Goal: Information Seeking & Learning: Check status

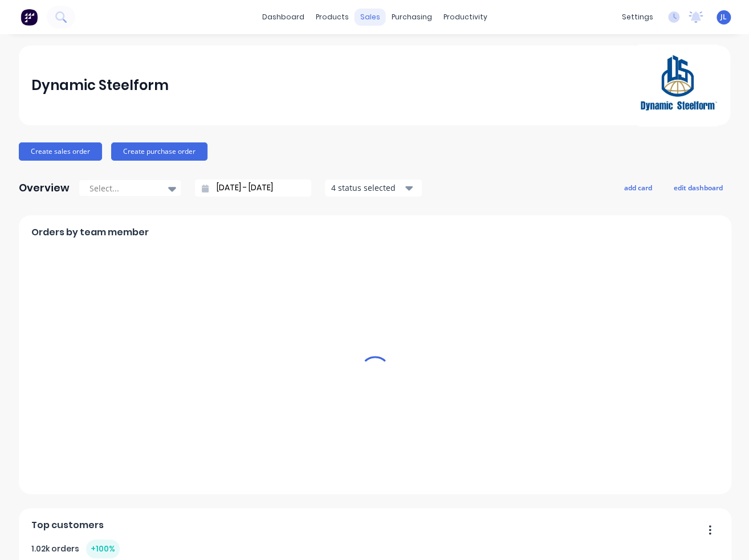
click at [363, 18] on div "sales" at bounding box center [369, 17] width 31 height 17
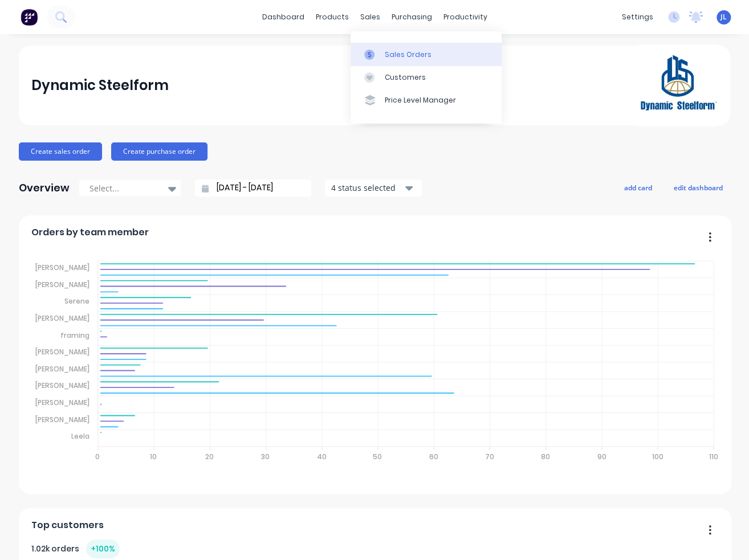
click at [399, 56] on div "Sales Orders" at bounding box center [408, 55] width 47 height 10
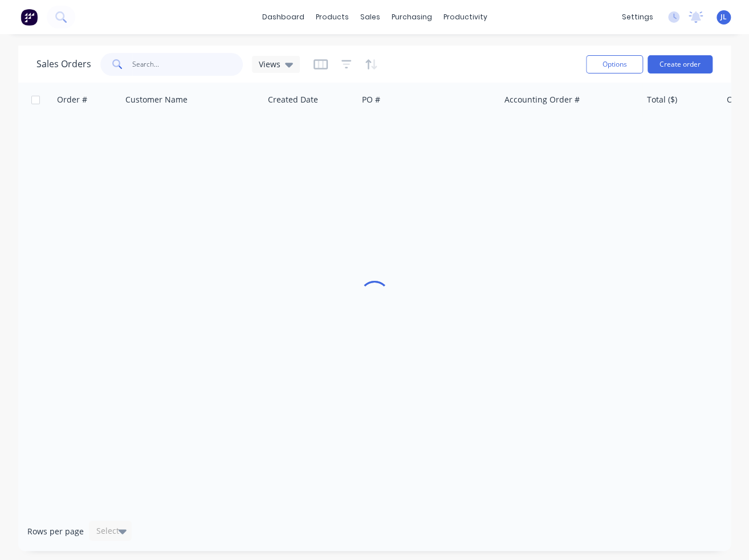
click at [154, 70] on input "text" at bounding box center [187, 64] width 111 height 23
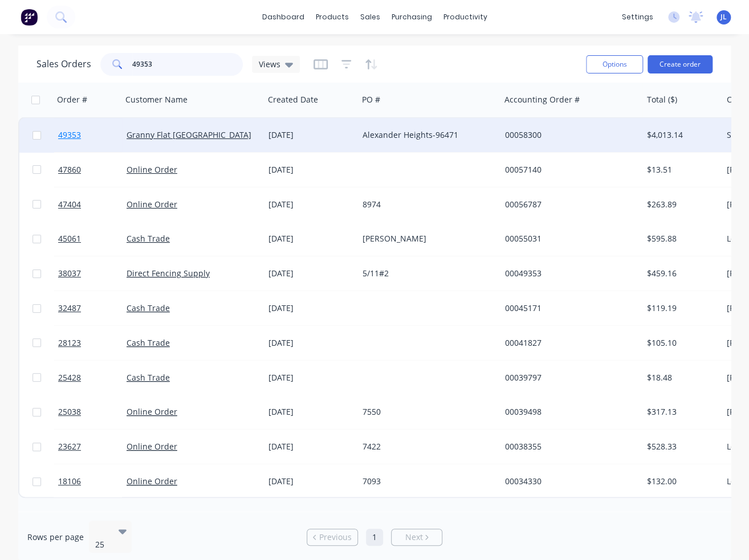
type input "49353"
click at [69, 131] on span "49353" at bounding box center [69, 134] width 23 height 11
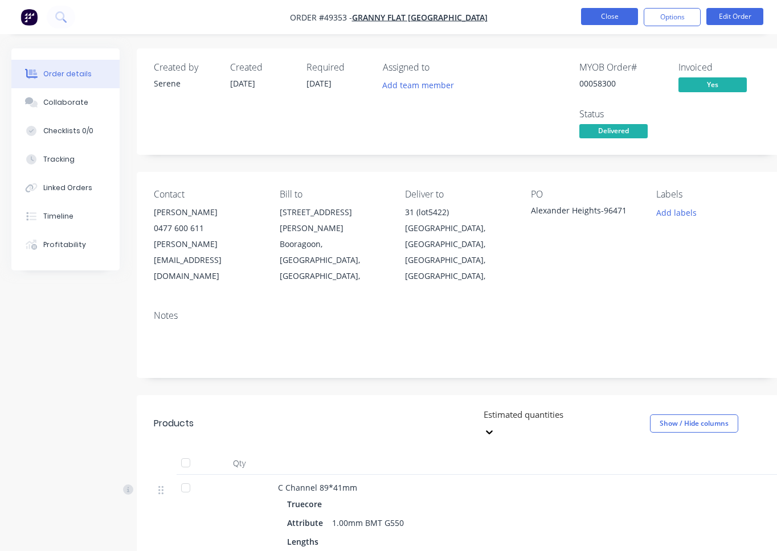
click at [611, 17] on button "Close" at bounding box center [609, 16] width 57 height 17
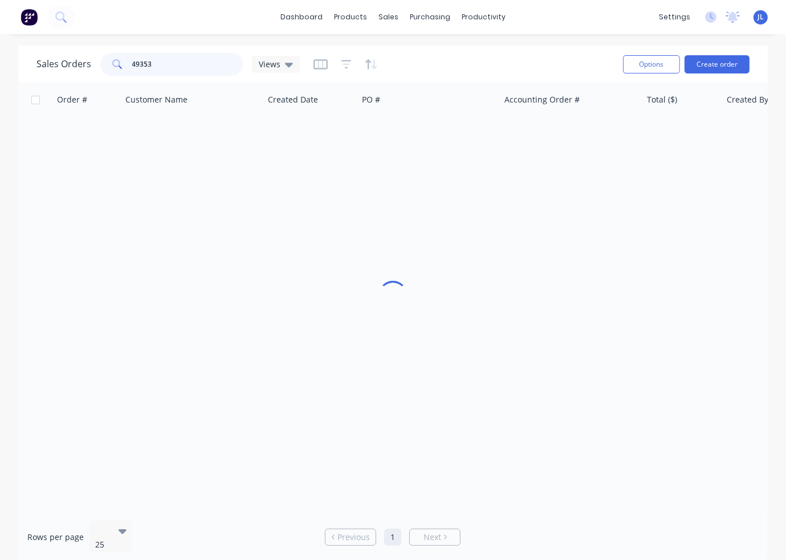
drag, startPoint x: 175, startPoint y: 69, endPoint x: 109, endPoint y: 67, distance: 65.6
click at [109, 67] on div "49353" at bounding box center [171, 64] width 142 height 23
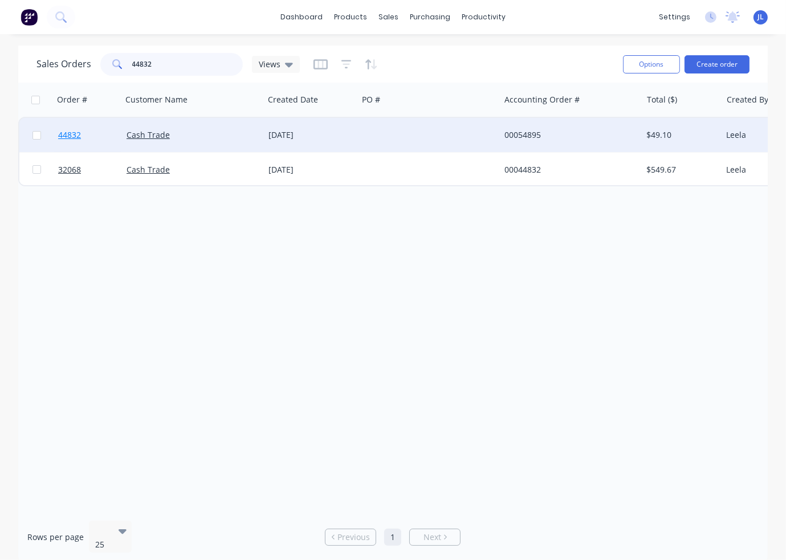
type input "44832"
click at [74, 137] on span "44832" at bounding box center [69, 134] width 23 height 11
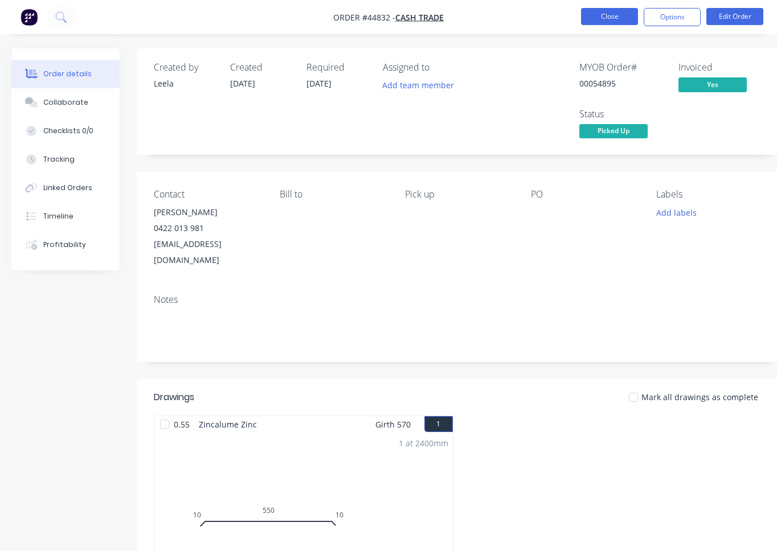
click at [606, 13] on button "Close" at bounding box center [609, 16] width 57 height 17
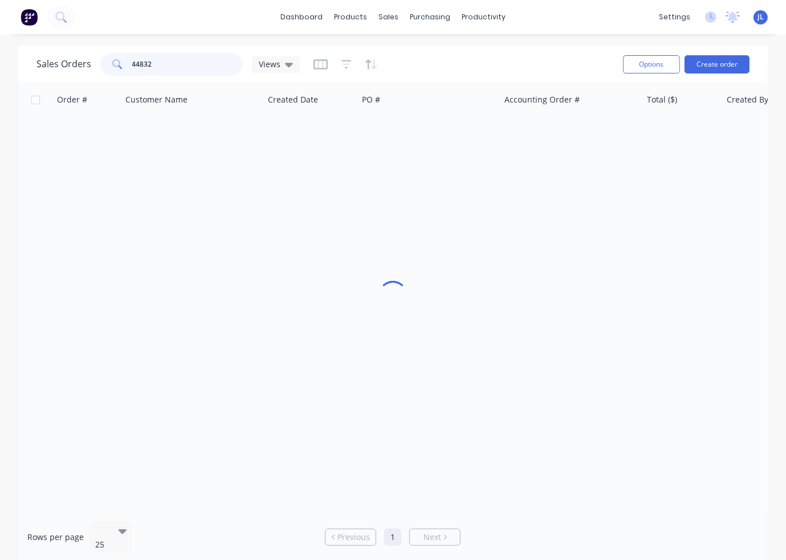
drag, startPoint x: 187, startPoint y: 65, endPoint x: 139, endPoint y: 66, distance: 47.9
click at [139, 66] on input "44832" at bounding box center [187, 64] width 111 height 23
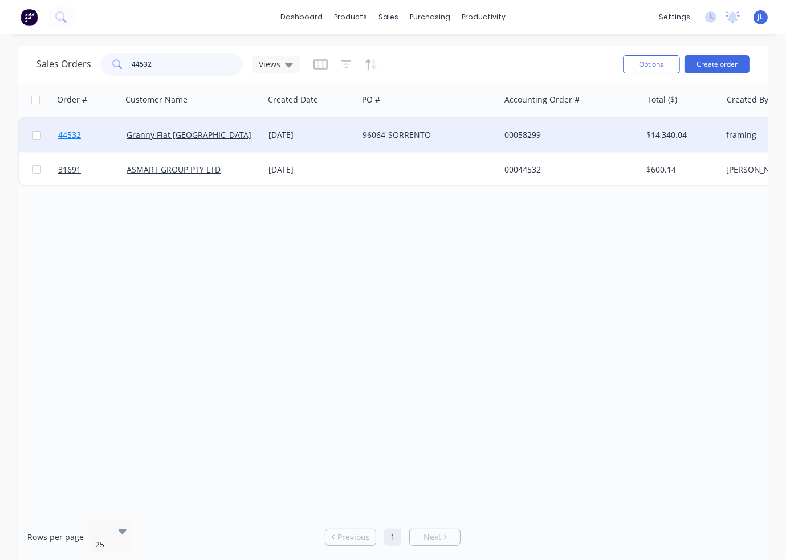
type input "44532"
click at [76, 129] on span "44532" at bounding box center [69, 134] width 23 height 11
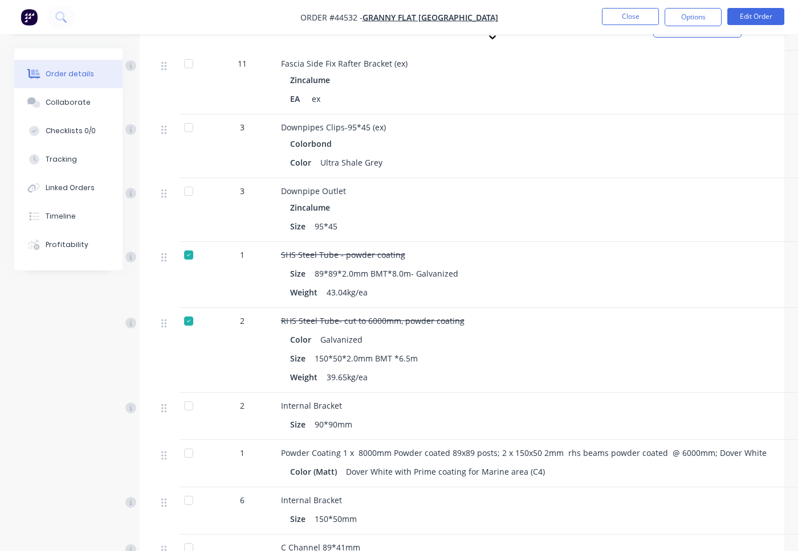
scroll to position [2392, 0]
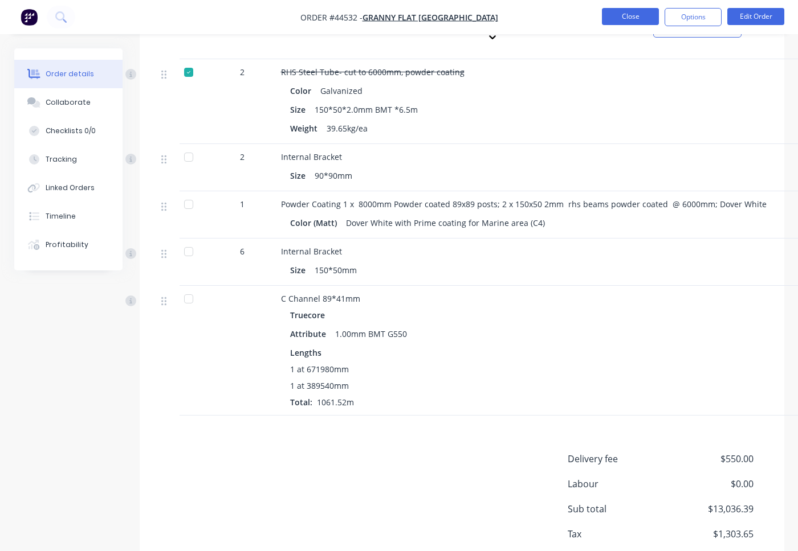
click at [648, 22] on button "Close" at bounding box center [630, 16] width 57 height 17
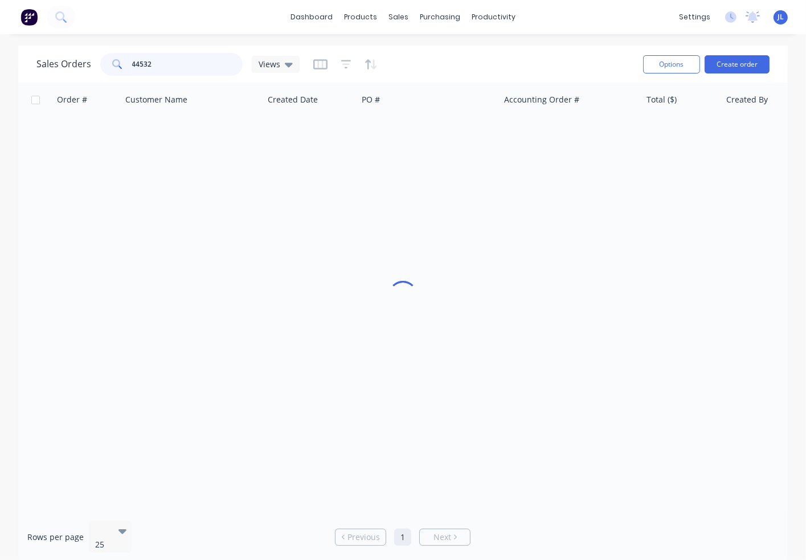
drag, startPoint x: 162, startPoint y: 64, endPoint x: 125, endPoint y: 63, distance: 37.0
click at [125, 63] on div "44532" at bounding box center [171, 64] width 142 height 23
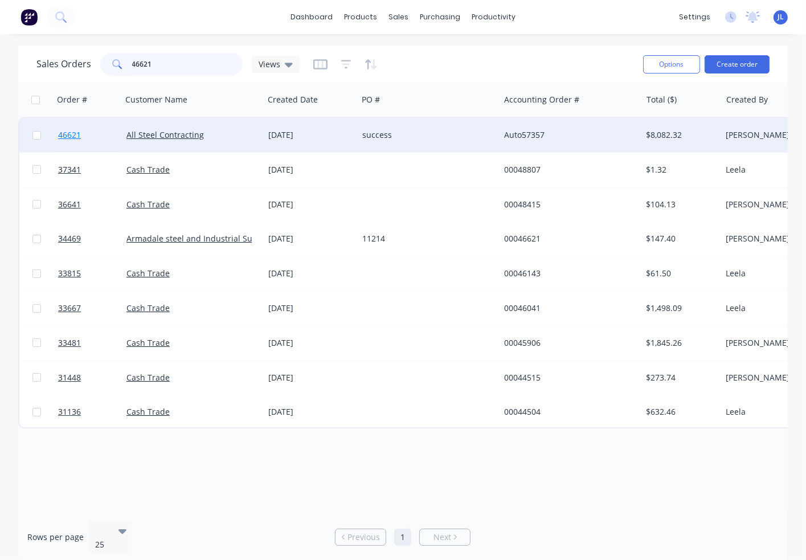
type input "46621"
click at [73, 136] on span "46621" at bounding box center [69, 134] width 23 height 11
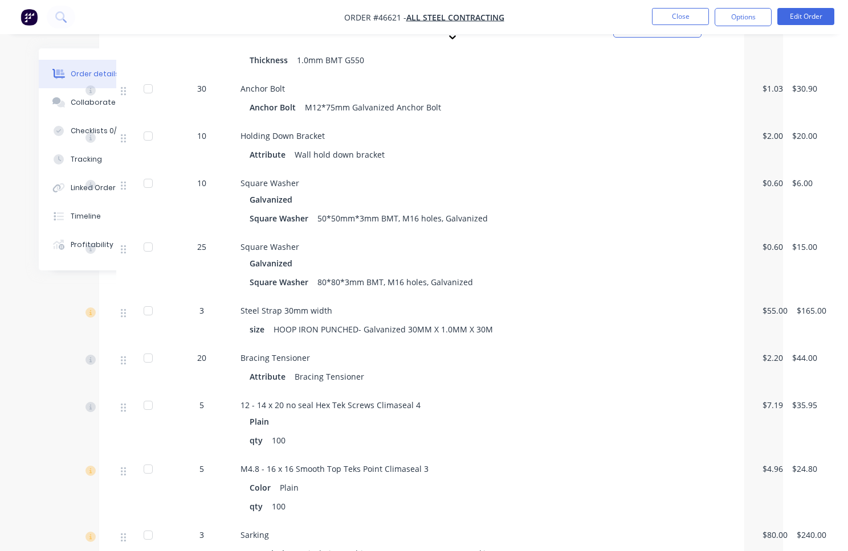
scroll to position [0, 65]
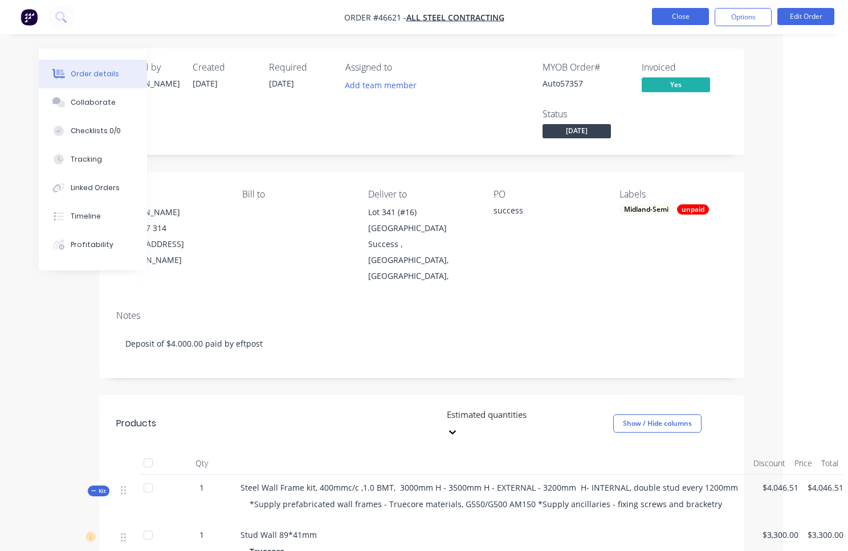
click at [680, 15] on button "Close" at bounding box center [680, 16] width 57 height 17
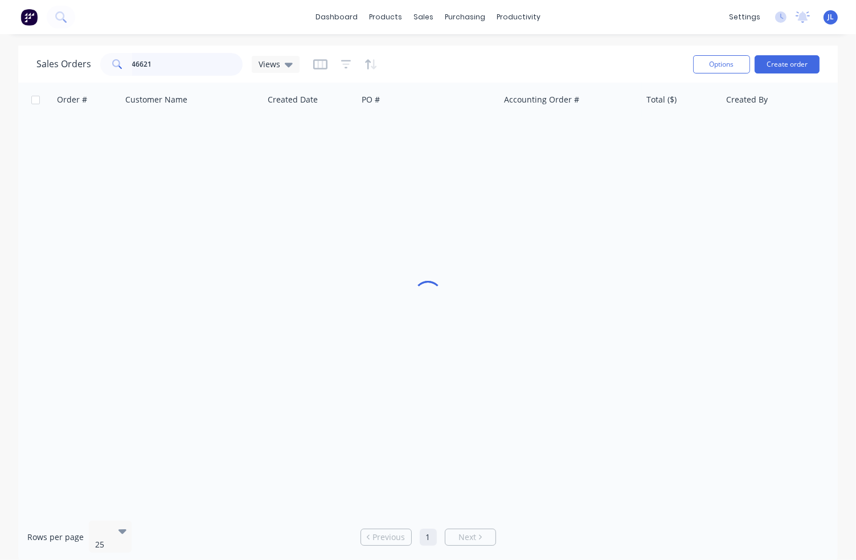
click at [179, 63] on input "46621" at bounding box center [187, 64] width 111 height 23
type input "46926"
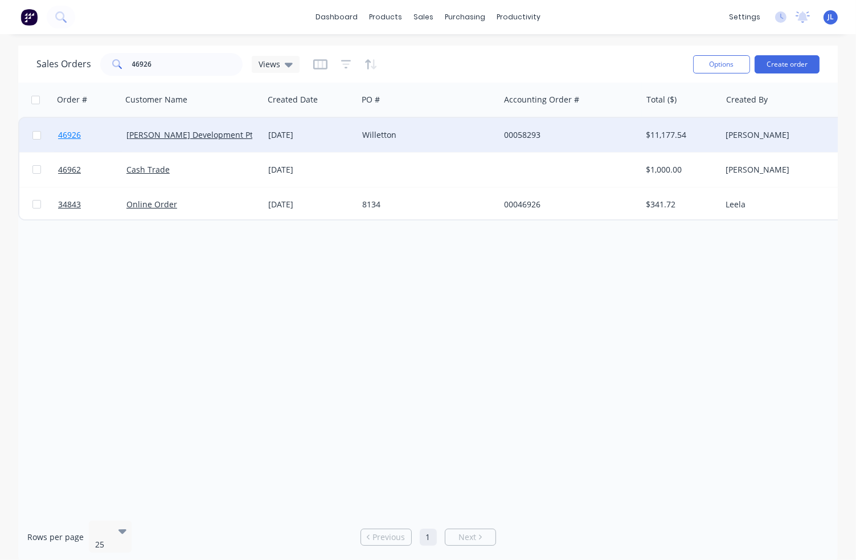
click at [73, 136] on span "46926" at bounding box center [69, 134] width 23 height 11
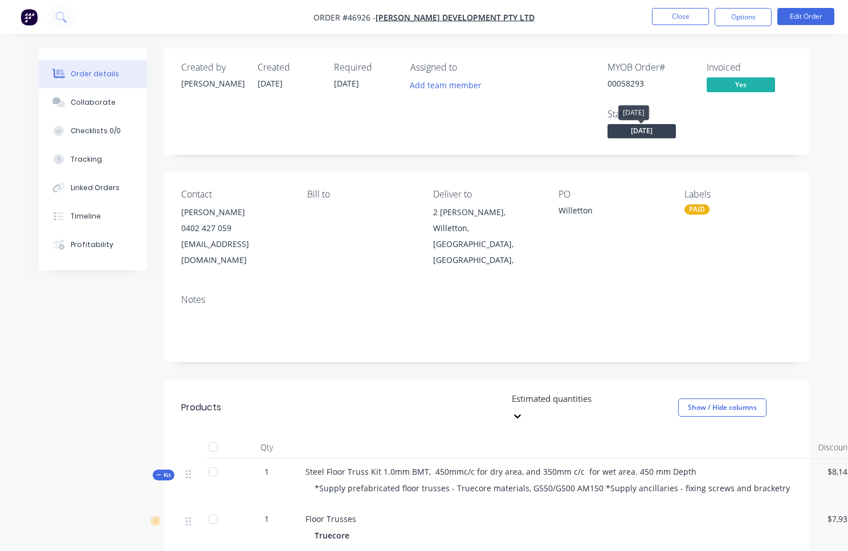
click at [642, 133] on span "[DATE]" at bounding box center [641, 131] width 68 height 14
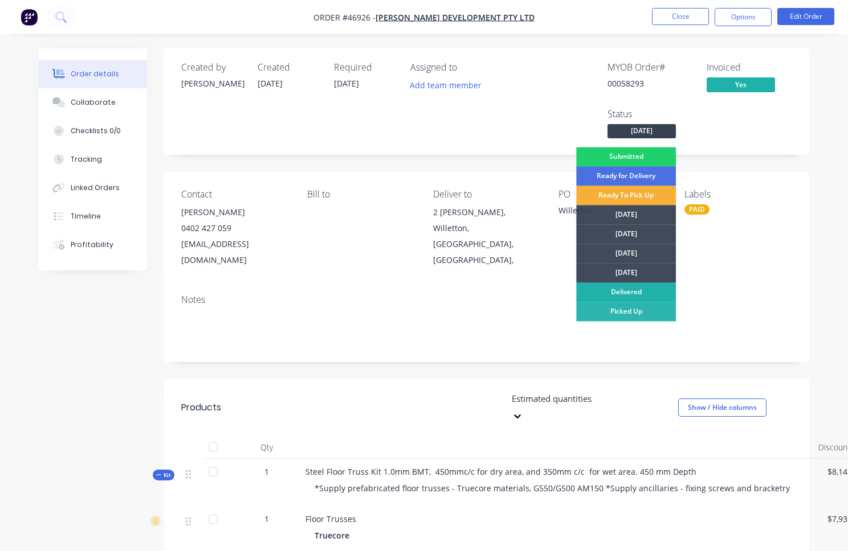
click at [626, 296] on div "Delivered" at bounding box center [626, 292] width 100 height 19
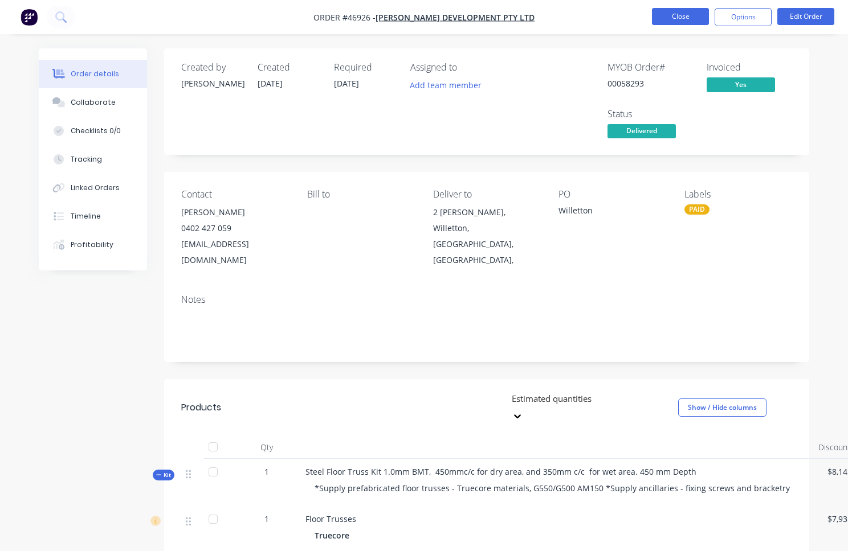
click at [697, 14] on button "Close" at bounding box center [680, 16] width 57 height 17
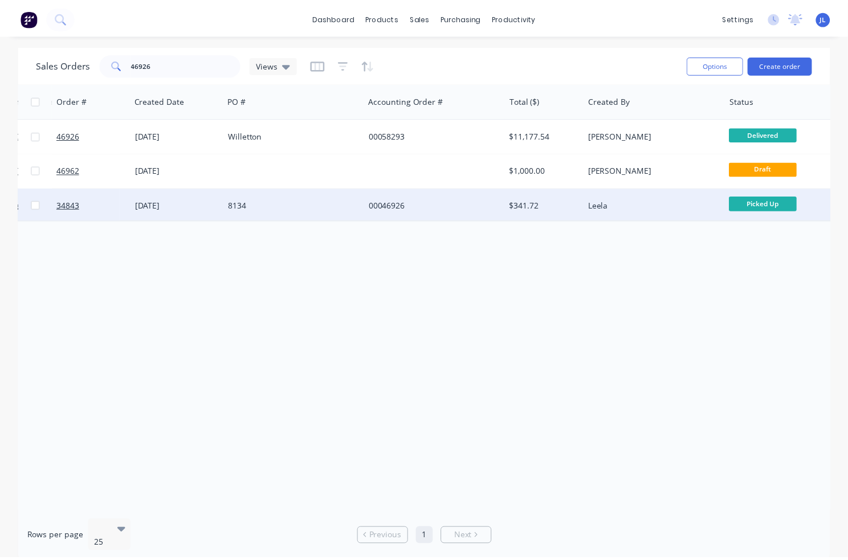
scroll to position [0, 134]
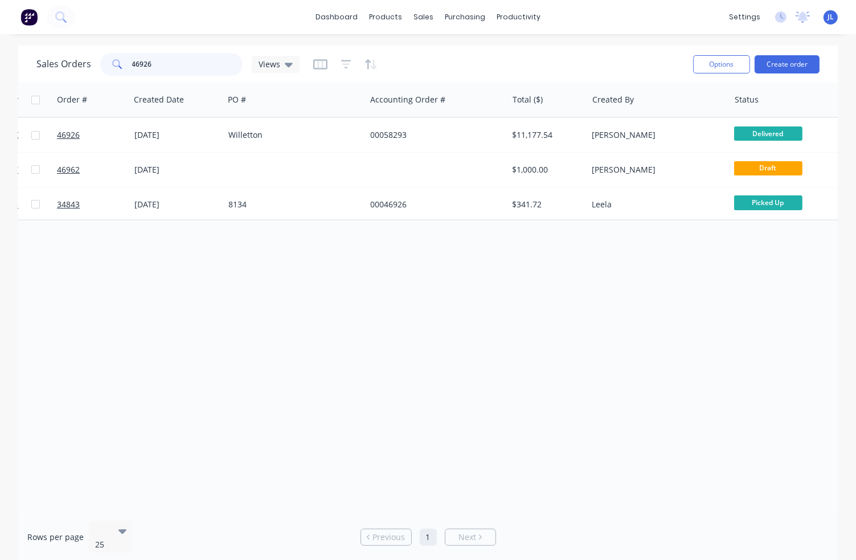
click at [181, 58] on input "46926" at bounding box center [187, 64] width 111 height 23
click at [180, 58] on input "46926" at bounding box center [187, 64] width 111 height 23
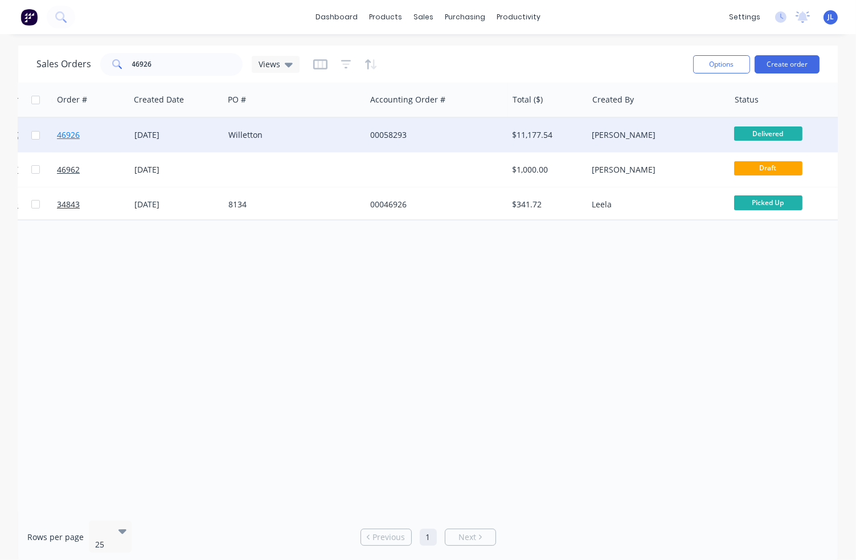
click at [72, 134] on span "46926" at bounding box center [68, 134] width 23 height 11
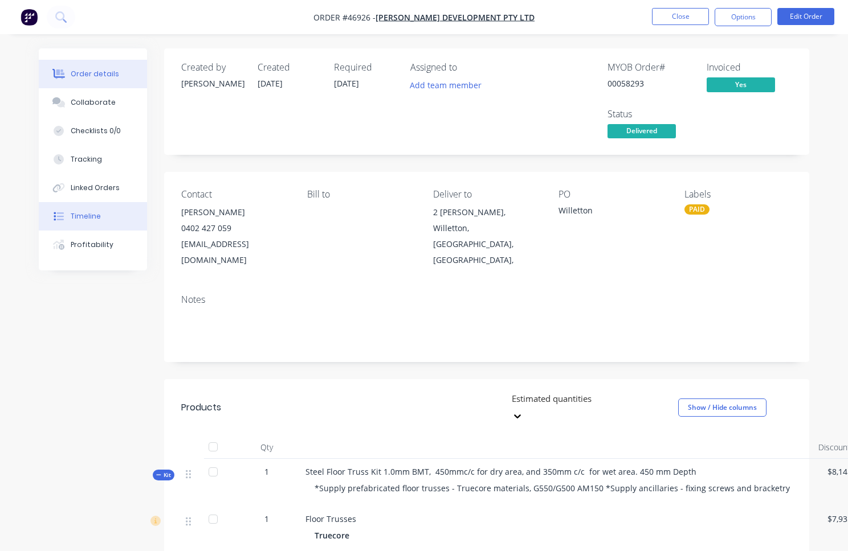
click at [86, 211] on button "Timeline" at bounding box center [93, 216] width 108 height 28
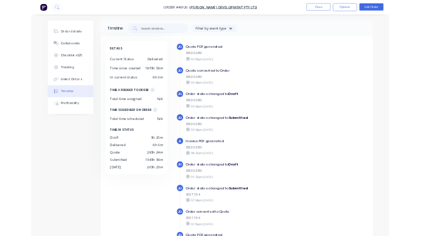
scroll to position [285, 0]
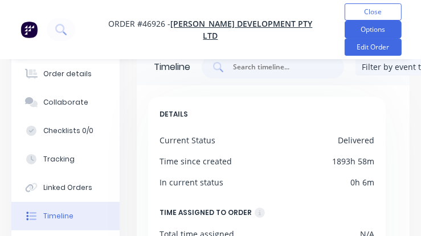
drag, startPoint x: 385, startPoint y: 27, endPoint x: 385, endPoint y: 34, distance: 6.8
click at [385, 28] on button "Options" at bounding box center [373, 30] width 57 height 18
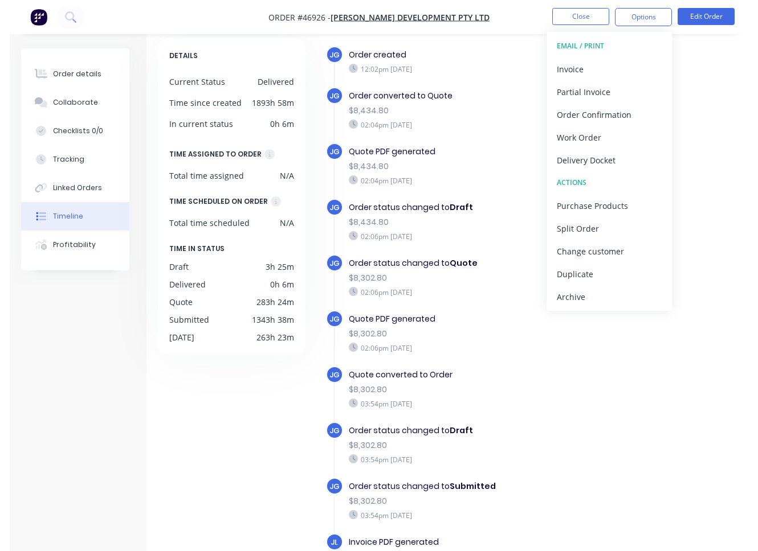
scroll to position [0, 0]
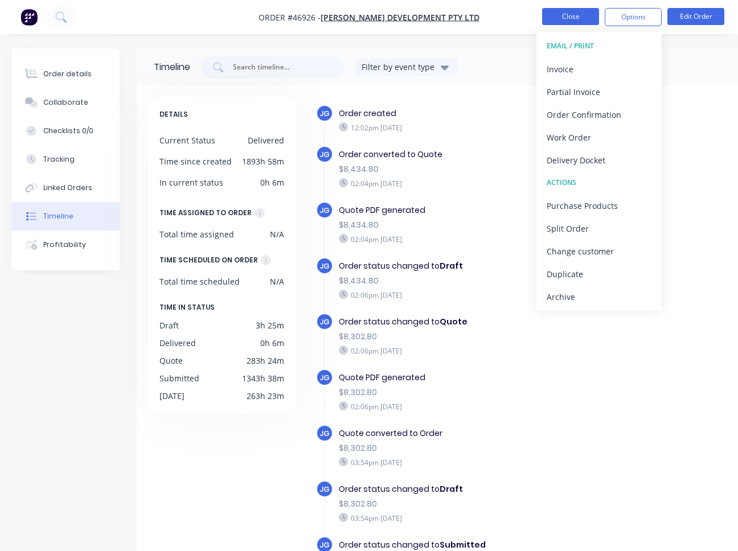
click at [563, 20] on button "Close" at bounding box center [570, 16] width 57 height 17
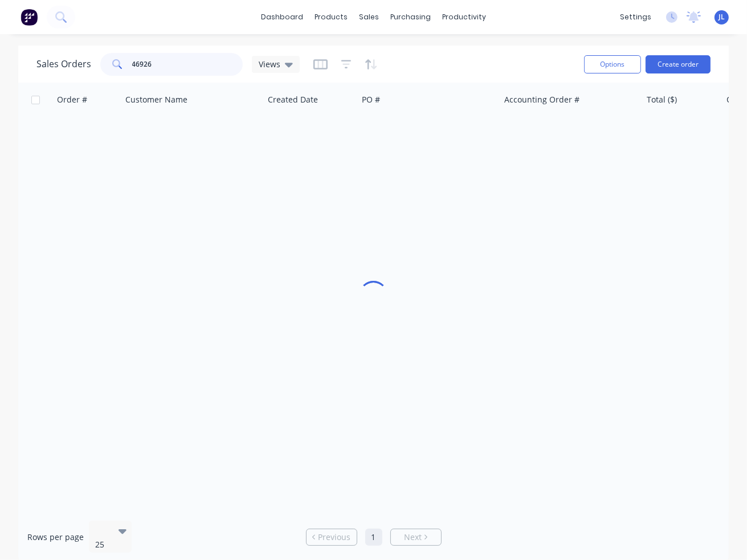
click at [207, 57] on input "46926" at bounding box center [187, 64] width 111 height 23
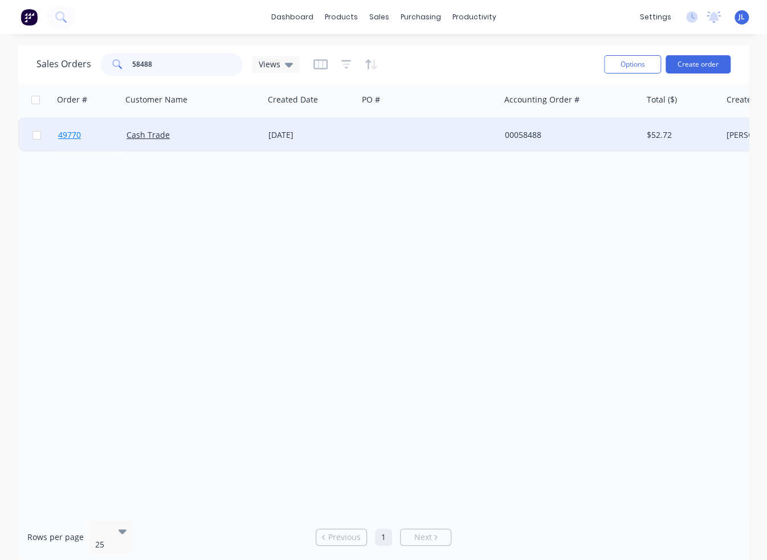
type input "58488"
click at [66, 133] on span "49770" at bounding box center [69, 134] width 23 height 11
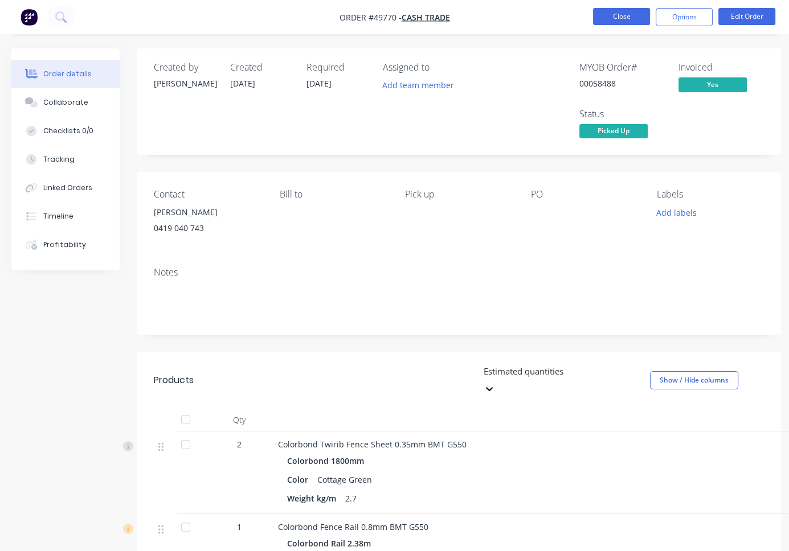
click at [632, 13] on button "Close" at bounding box center [621, 16] width 57 height 17
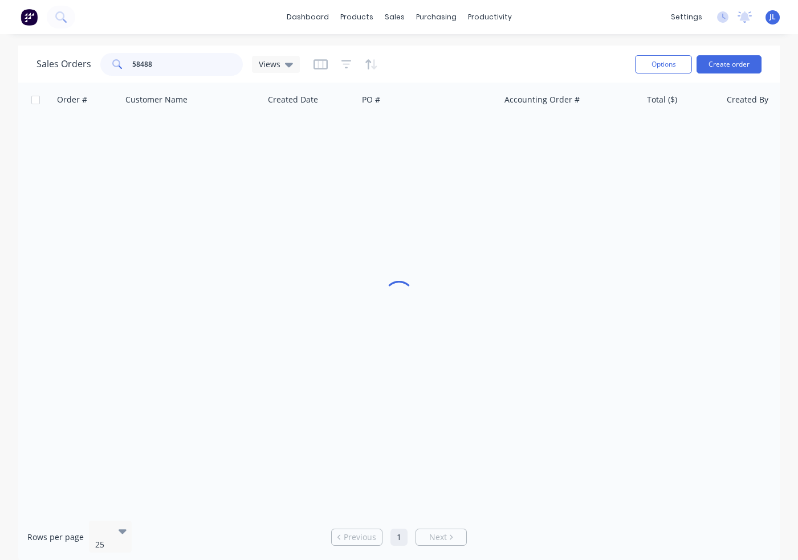
drag, startPoint x: 181, startPoint y: 68, endPoint x: 112, endPoint y: 69, distance: 69.5
click at [112, 69] on div "58488" at bounding box center [171, 64] width 142 height 23
type input "48849"
click at [0, 162] on div "Sales Orders 48849 Views Options Create order Order # Customer Name Created Dat…" at bounding box center [399, 304] width 798 height 517
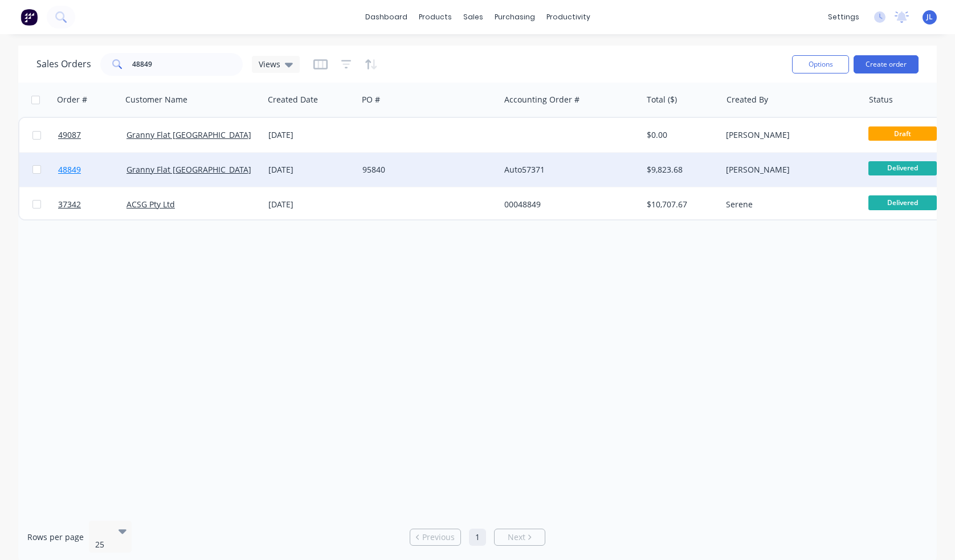
click at [72, 169] on span "48849" at bounding box center [69, 169] width 23 height 11
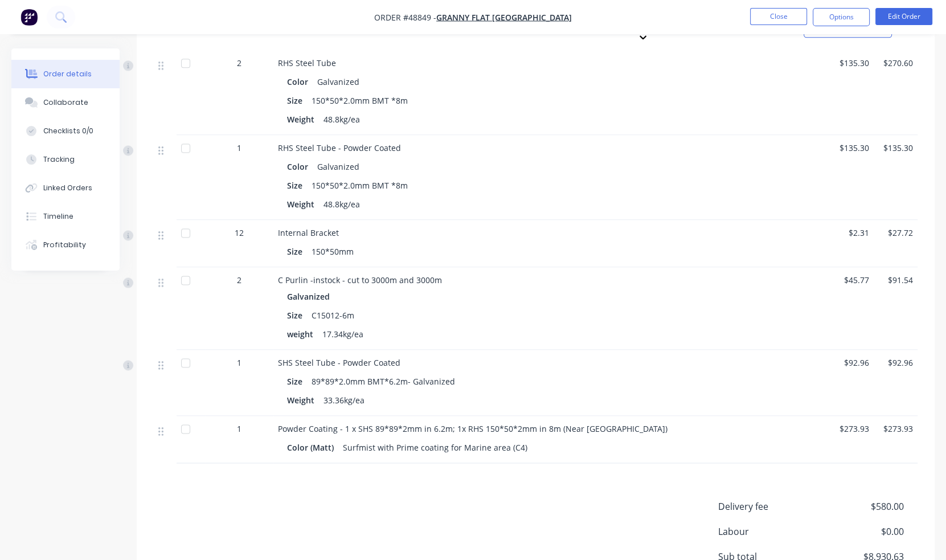
scroll to position [1638, 0]
click at [748, 20] on button "Close" at bounding box center [778, 16] width 57 height 17
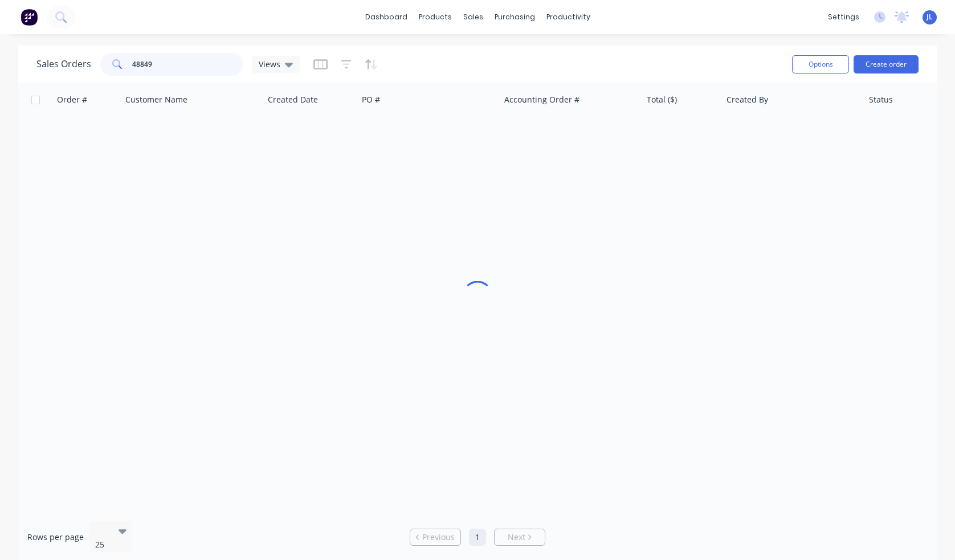
drag, startPoint x: 194, startPoint y: 68, endPoint x: 69, endPoint y: 62, distance: 124.9
click at [69, 62] on div "Sales Orders 48849 Views" at bounding box center [167, 64] width 263 height 23
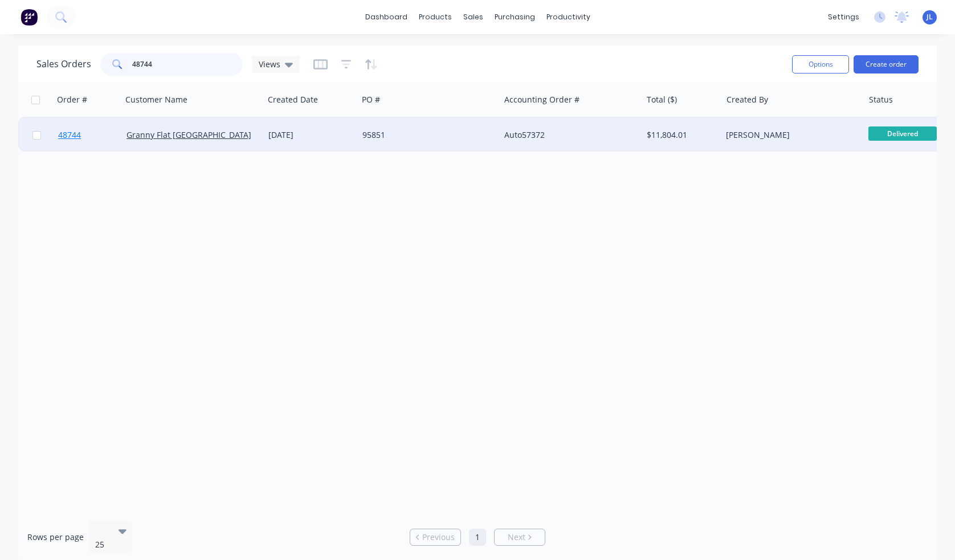
type input "48744"
click at [75, 125] on link "48744" at bounding box center [92, 135] width 68 height 34
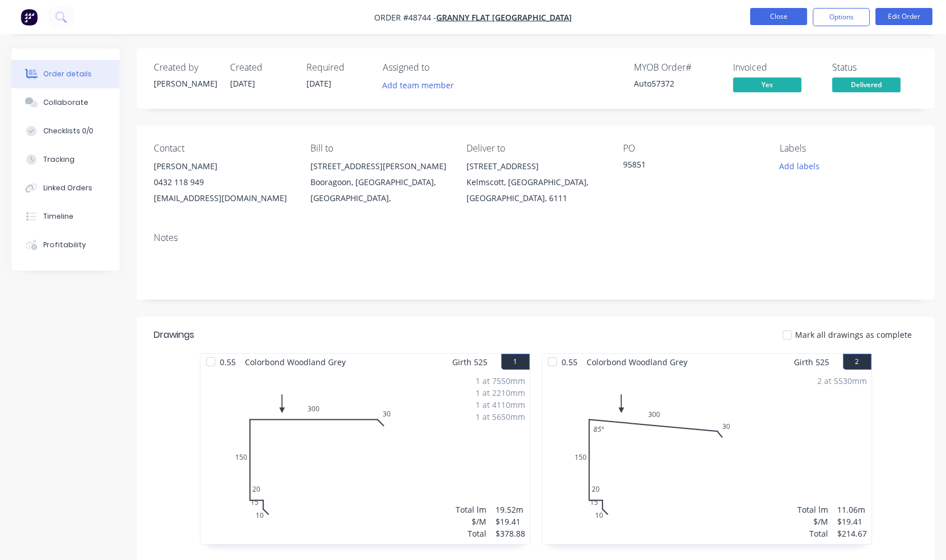
click at [748, 13] on button "Close" at bounding box center [778, 16] width 57 height 17
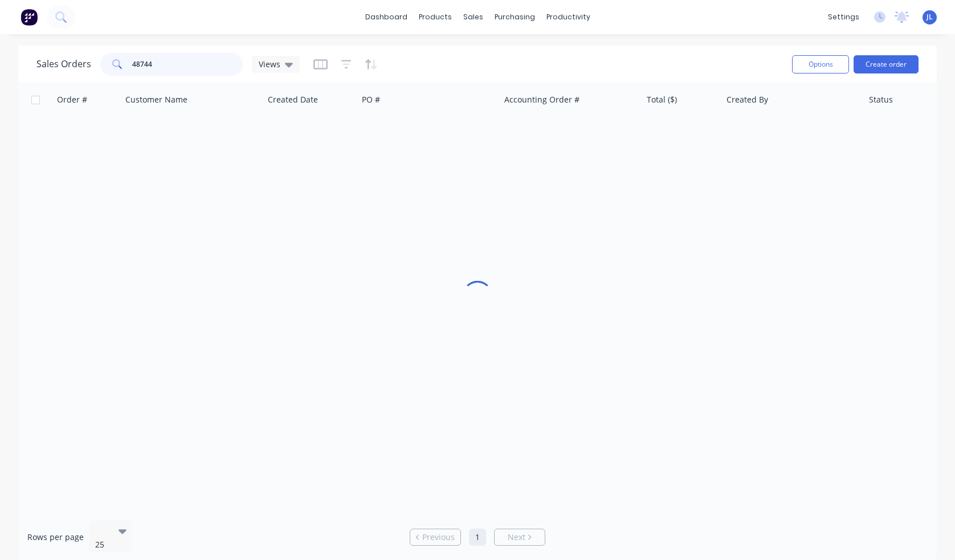
drag, startPoint x: 228, startPoint y: 59, endPoint x: 101, endPoint y: 61, distance: 127.6
click at [101, 61] on div "48744" at bounding box center [171, 64] width 142 height 23
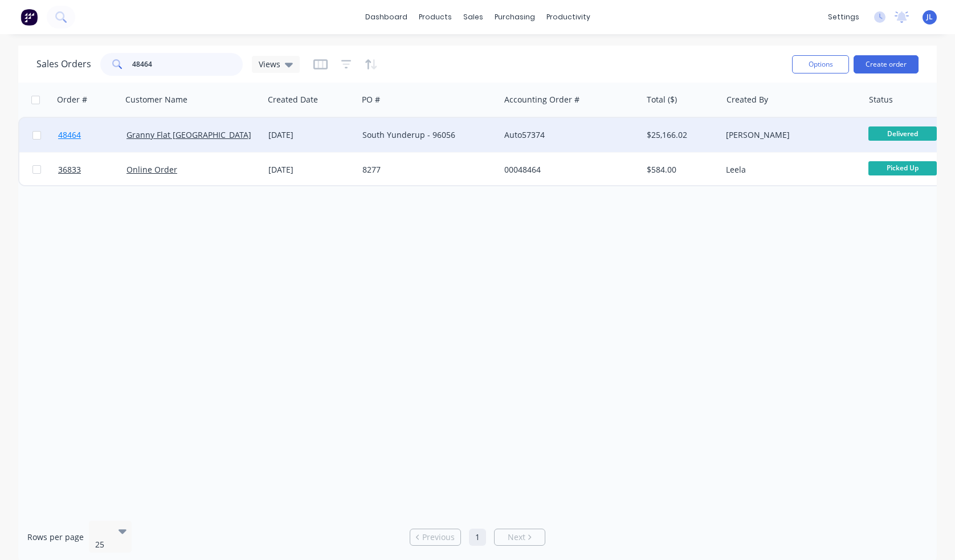
type input "48464"
click at [74, 136] on span "48464" at bounding box center [69, 134] width 23 height 11
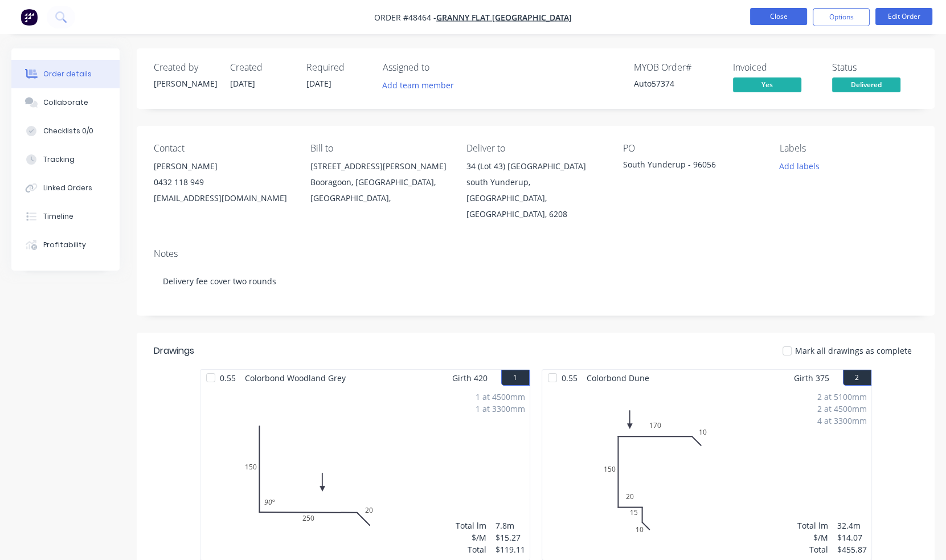
click at [748, 15] on button "Close" at bounding box center [778, 16] width 57 height 17
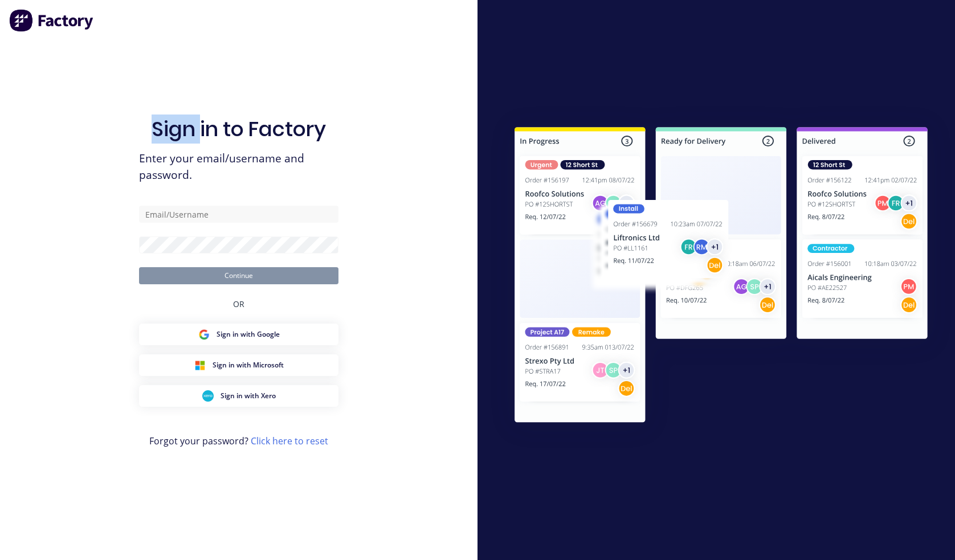
click at [175, 59] on div "Sign in to Factory Enter your email/username and password. Continue OR Sign in …" at bounding box center [238, 291] width 199 height 519
click at [208, 218] on input "text" at bounding box center [238, 214] width 199 height 17
type input "[PERSON_NAME][EMAIL_ADDRESS][DOMAIN_NAME]"
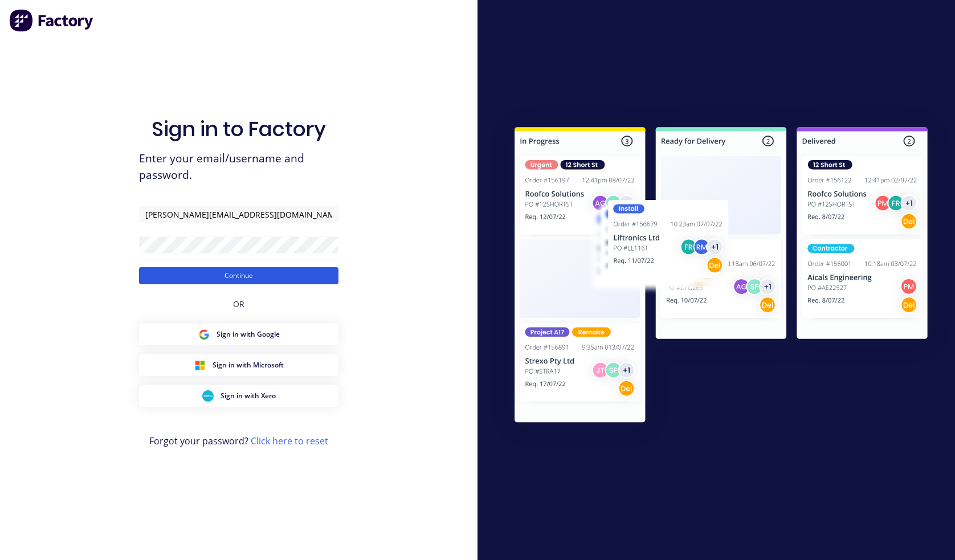
click at [212, 277] on button "Continue" at bounding box center [238, 275] width 199 height 17
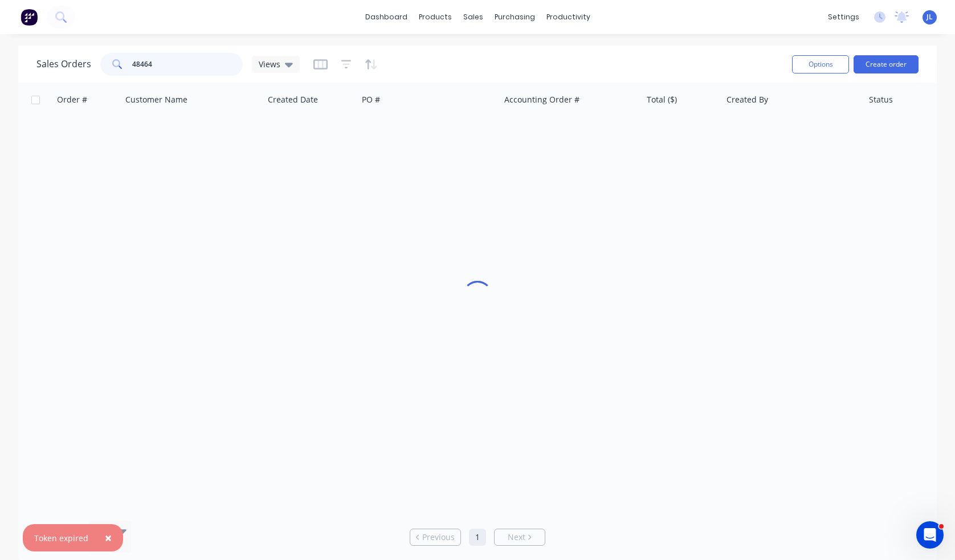
click at [179, 63] on input "48464" at bounding box center [187, 64] width 111 height 23
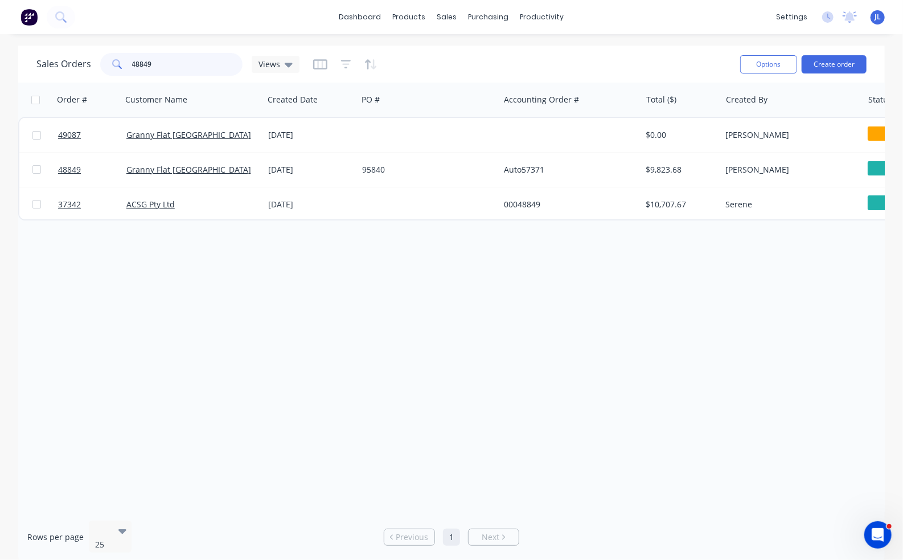
drag, startPoint x: 147, startPoint y: 64, endPoint x: 127, endPoint y: 64, distance: 19.9
click at [127, 64] on div "48849" at bounding box center [171, 64] width 142 height 23
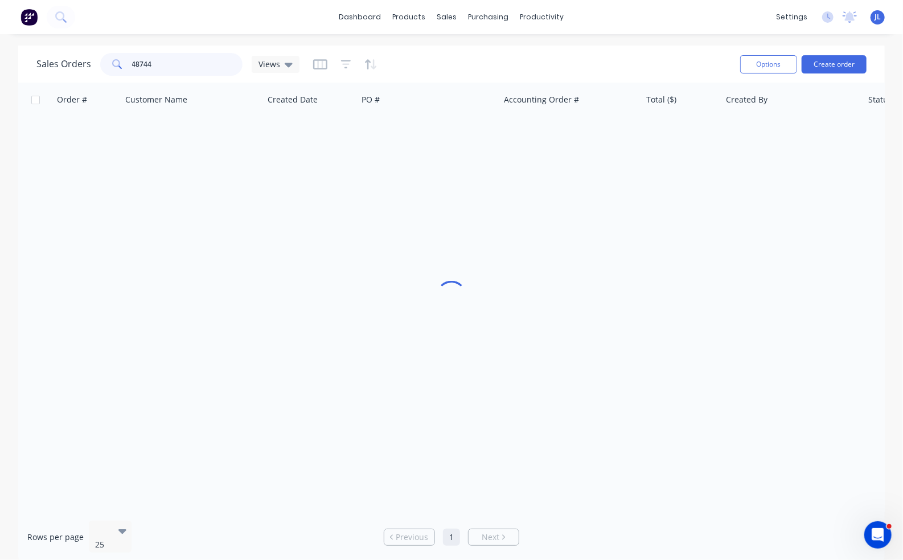
drag, startPoint x: 155, startPoint y: 62, endPoint x: 109, endPoint y: 65, distance: 45.7
click at [109, 65] on div "48744" at bounding box center [171, 64] width 142 height 23
type input "47213"
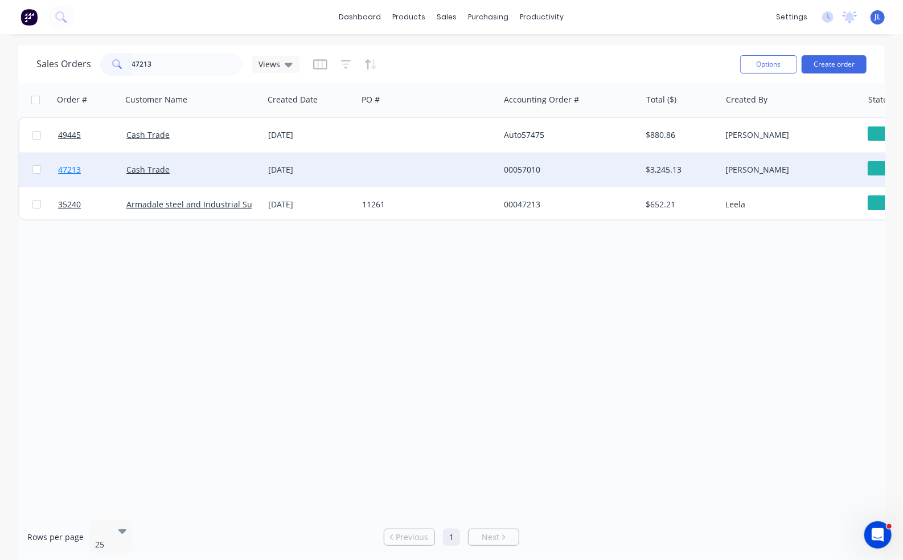
click at [68, 171] on span "47213" at bounding box center [69, 169] width 23 height 11
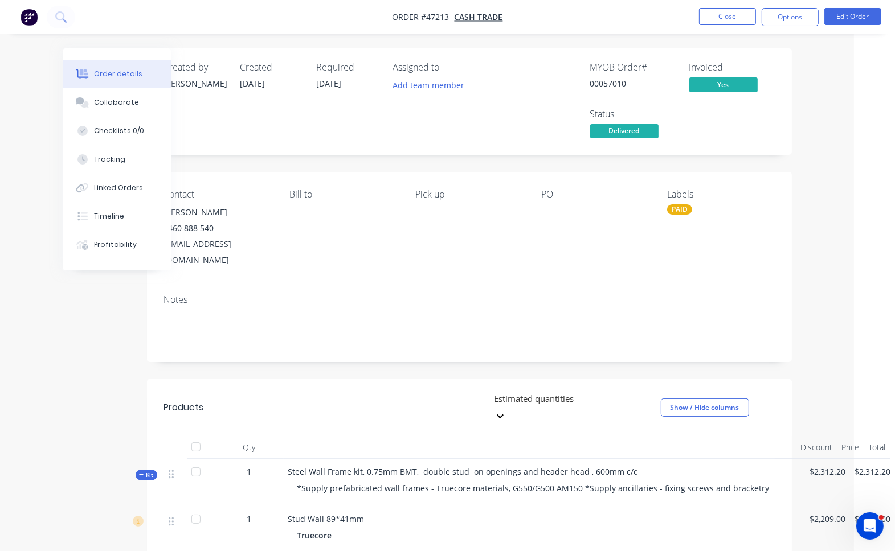
scroll to position [508, 41]
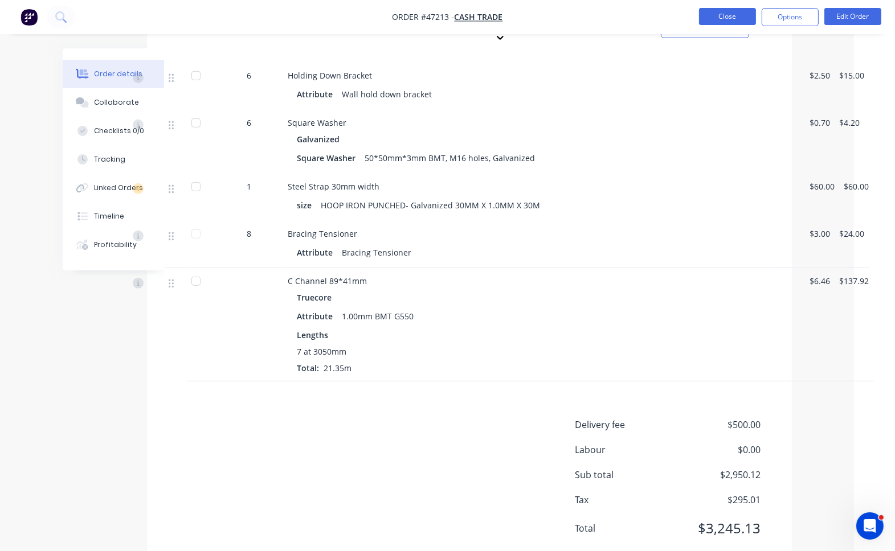
click at [734, 15] on button "Close" at bounding box center [727, 16] width 57 height 17
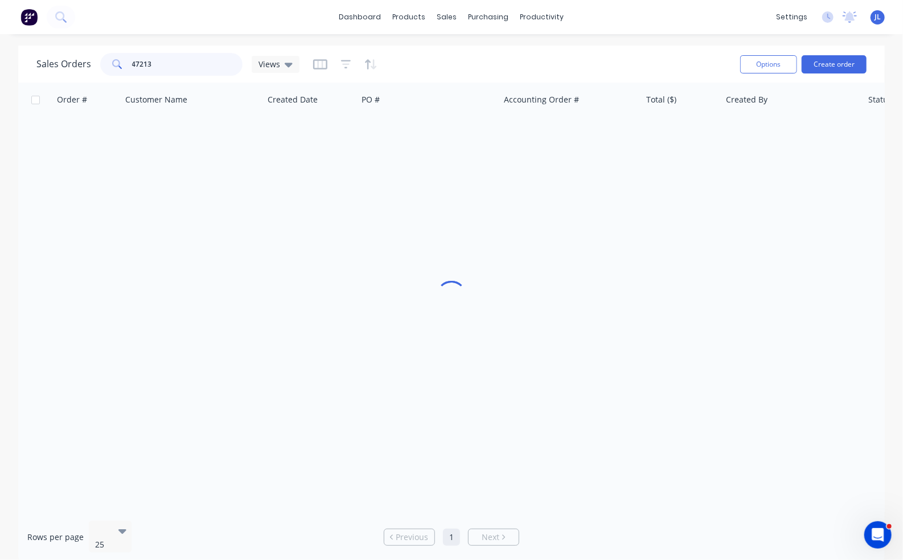
click at [197, 61] on input "47213" at bounding box center [187, 64] width 111 height 23
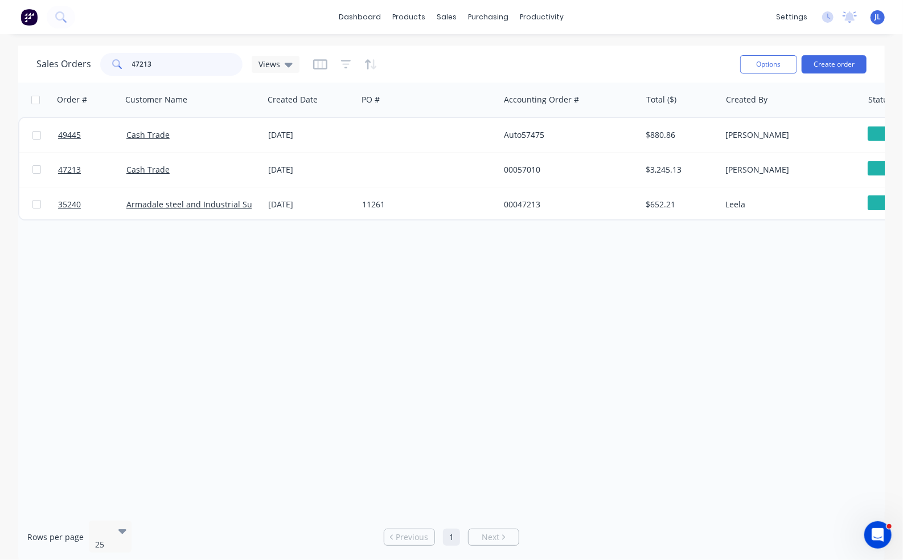
click at [167, 67] on input "47213" at bounding box center [187, 64] width 111 height 23
click at [175, 66] on input "47213" at bounding box center [187, 64] width 111 height 23
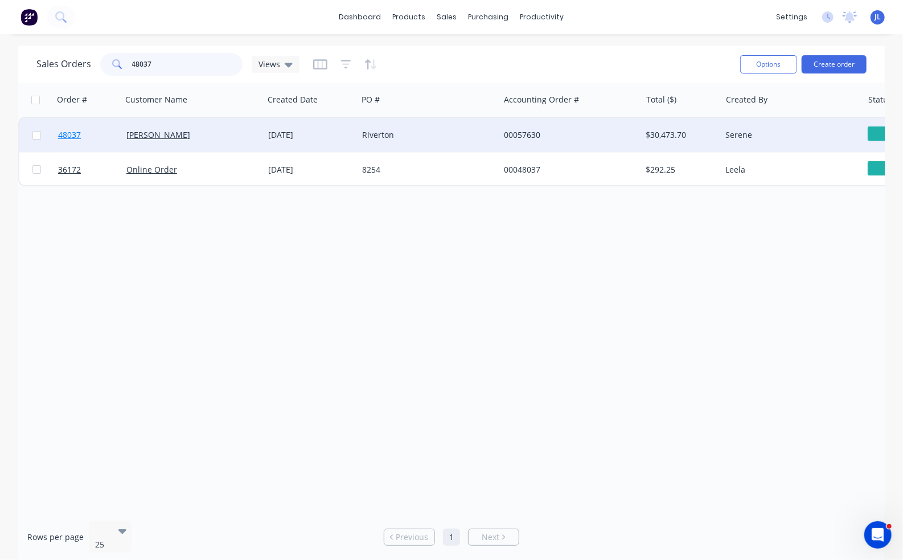
type input "48037"
click at [77, 134] on span "48037" at bounding box center [69, 134] width 23 height 11
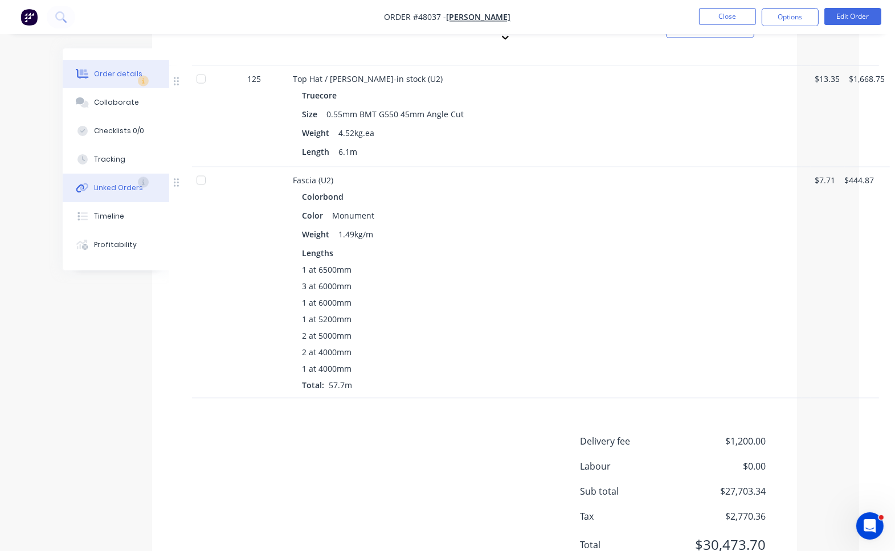
scroll to position [1818, 36]
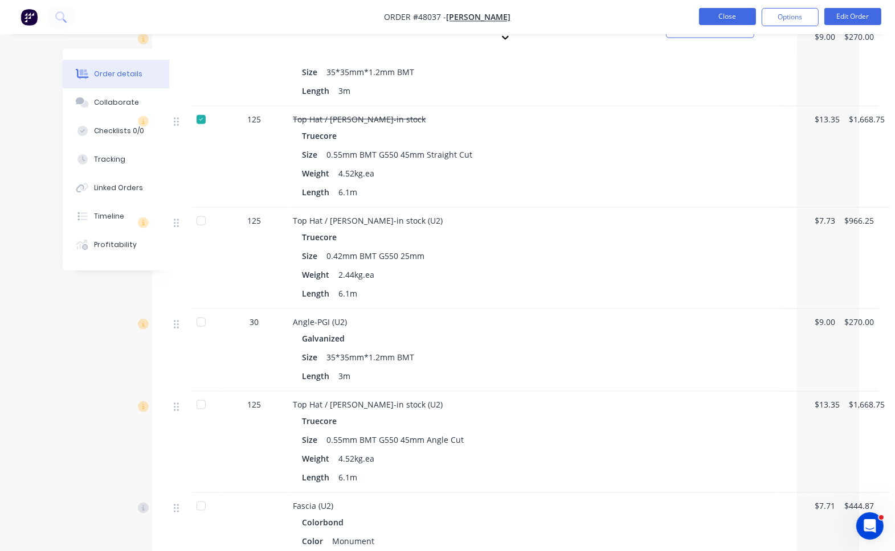
click at [722, 20] on button "Close" at bounding box center [727, 16] width 57 height 17
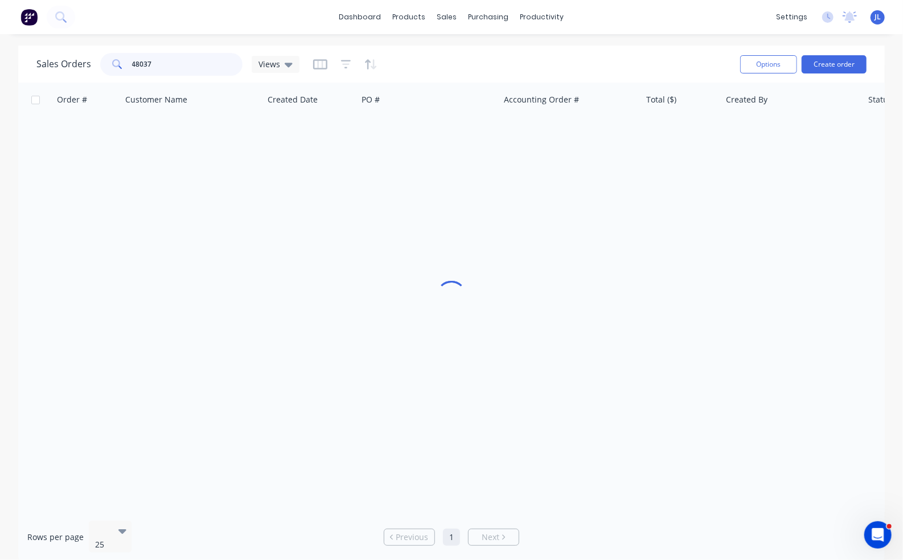
drag, startPoint x: 206, startPoint y: 56, endPoint x: 123, endPoint y: 66, distance: 83.7
click at [123, 66] on div "48037" at bounding box center [171, 64] width 142 height 23
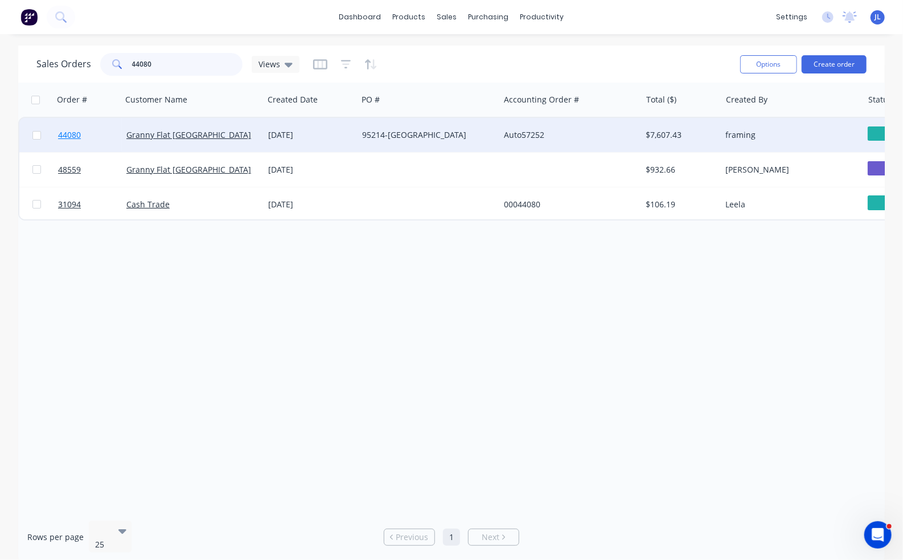
type input "44080"
click at [68, 136] on span "44080" at bounding box center [69, 134] width 23 height 11
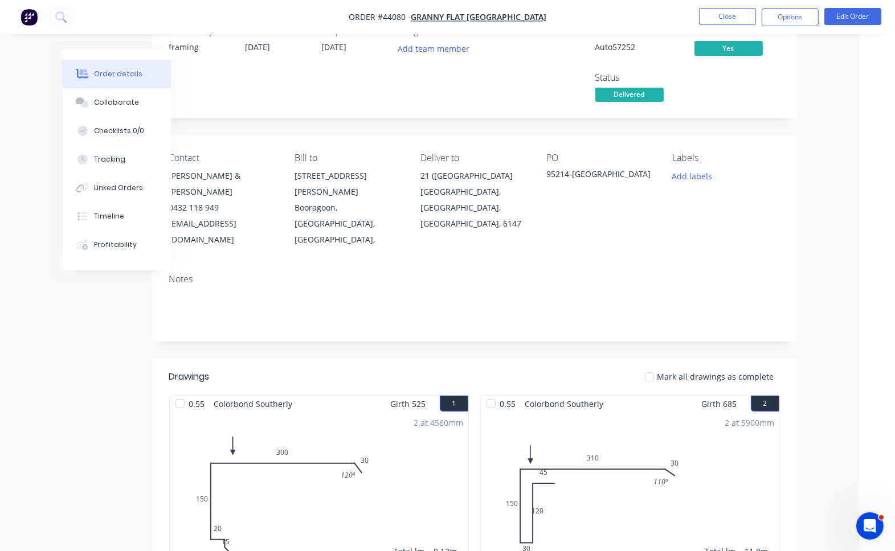
scroll to position [0, 36]
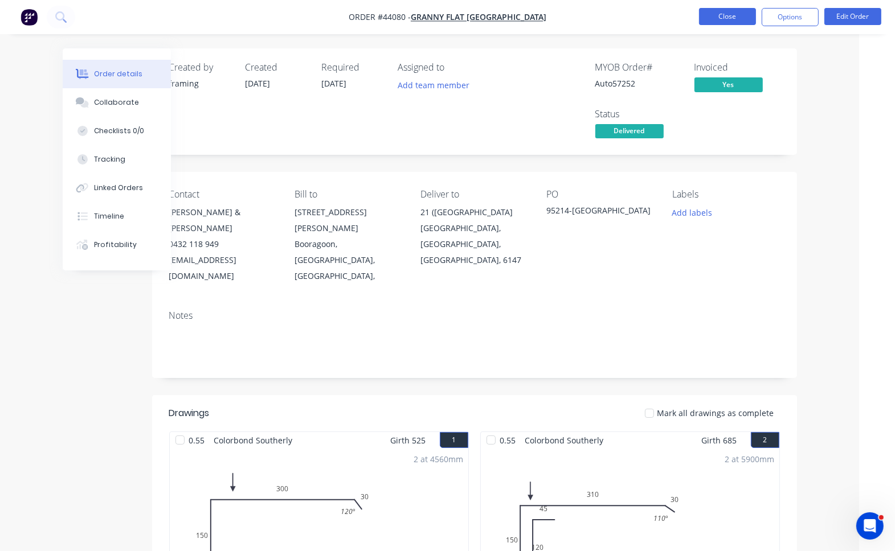
click at [722, 15] on button "Close" at bounding box center [727, 16] width 57 height 17
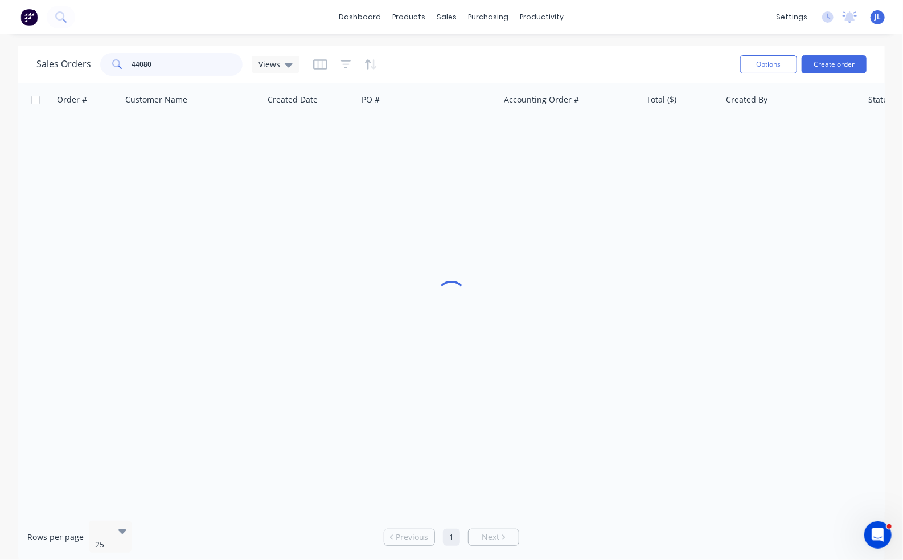
drag, startPoint x: 192, startPoint y: 64, endPoint x: 109, endPoint y: 66, distance: 83.2
click at [109, 66] on div "44080" at bounding box center [171, 64] width 142 height 23
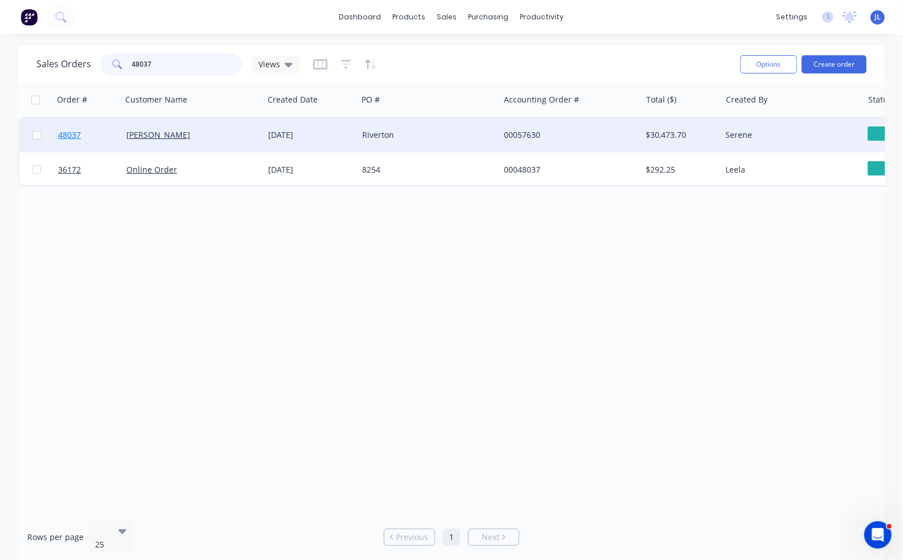
type input "48037"
click at [58, 142] on link "48037" at bounding box center [92, 135] width 68 height 34
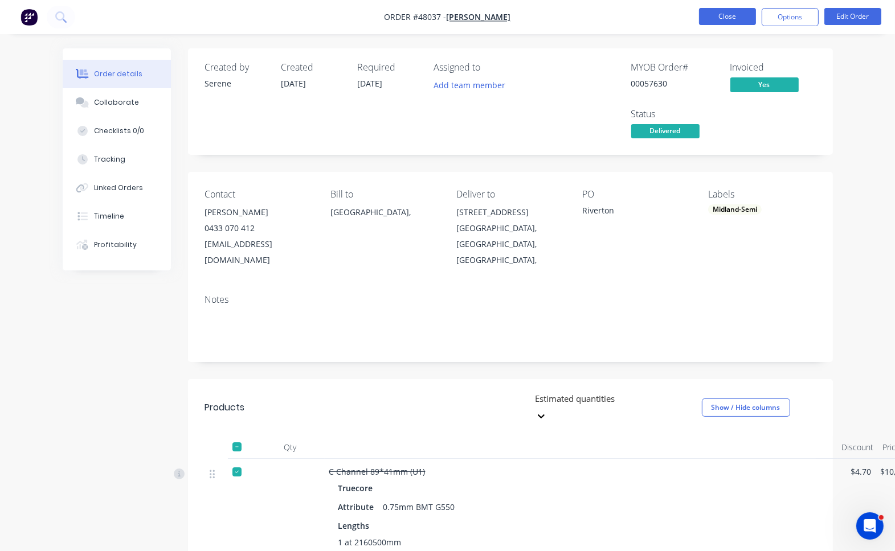
click at [735, 14] on button "Close" at bounding box center [727, 16] width 57 height 17
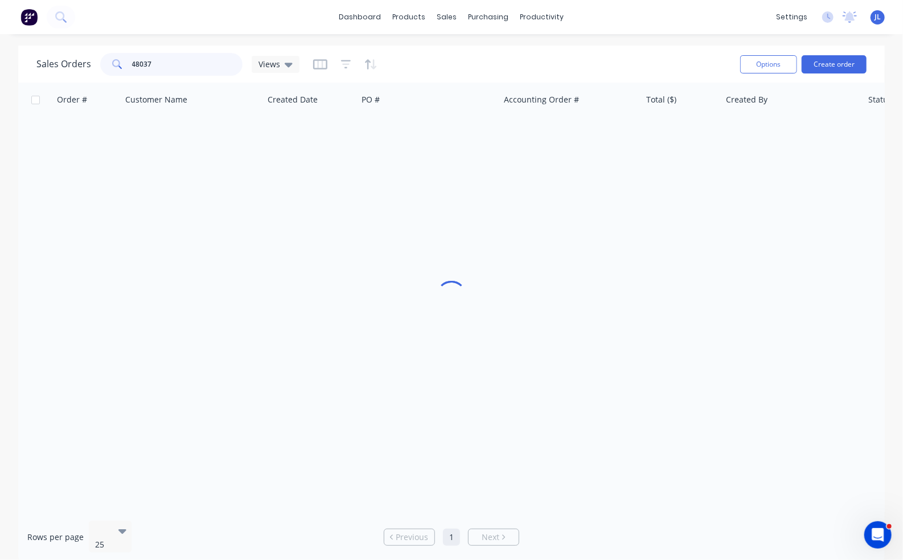
drag, startPoint x: 198, startPoint y: 63, endPoint x: 105, endPoint y: 57, distance: 93.1
click at [105, 57] on div "48037" at bounding box center [171, 64] width 142 height 23
type input "4"
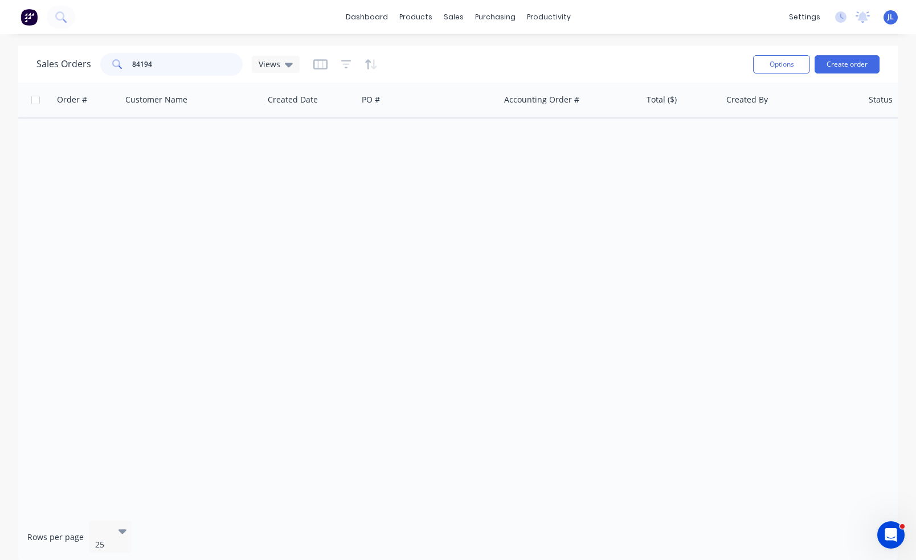
drag, startPoint x: 163, startPoint y: 58, endPoint x: 109, endPoint y: 59, distance: 54.1
click at [109, 59] on div "84194" at bounding box center [171, 64] width 142 height 23
click at [170, 66] on input "84194" at bounding box center [187, 64] width 111 height 23
type input "H"
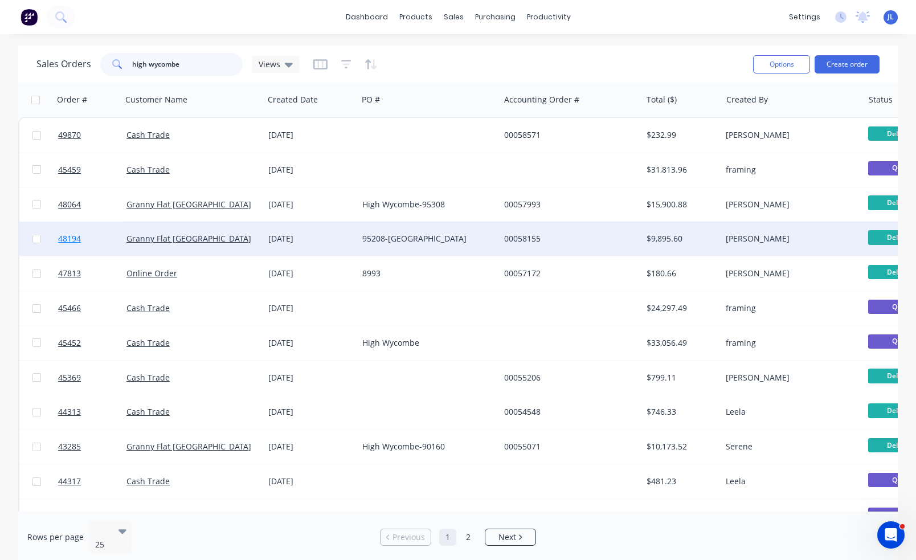
type input "high wycombe"
click at [67, 239] on span "48194" at bounding box center [69, 238] width 23 height 11
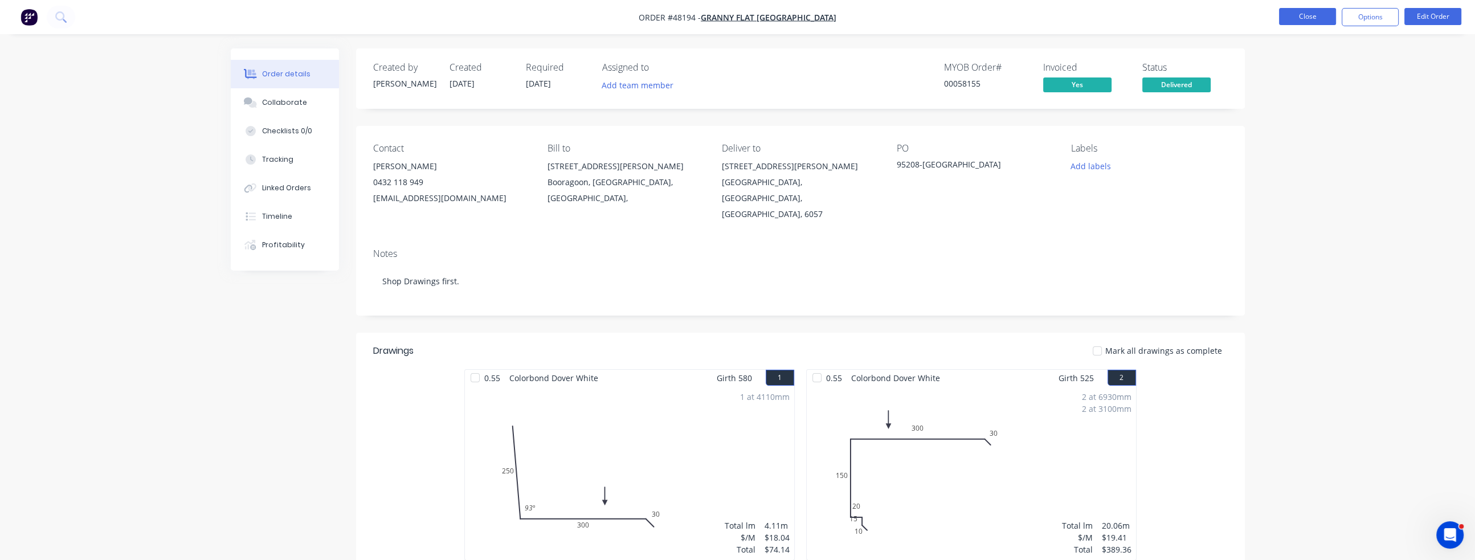
click at [748, 16] on button "Close" at bounding box center [1307, 16] width 57 height 17
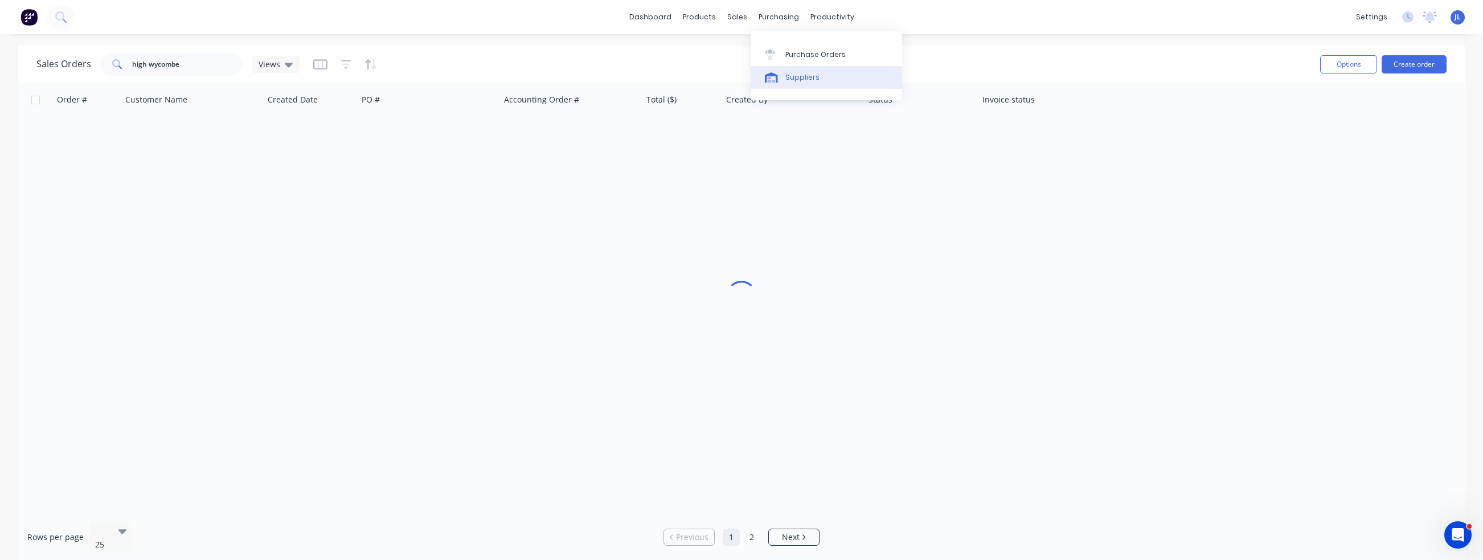
click at [748, 79] on div "Suppliers" at bounding box center [803, 77] width 34 height 10
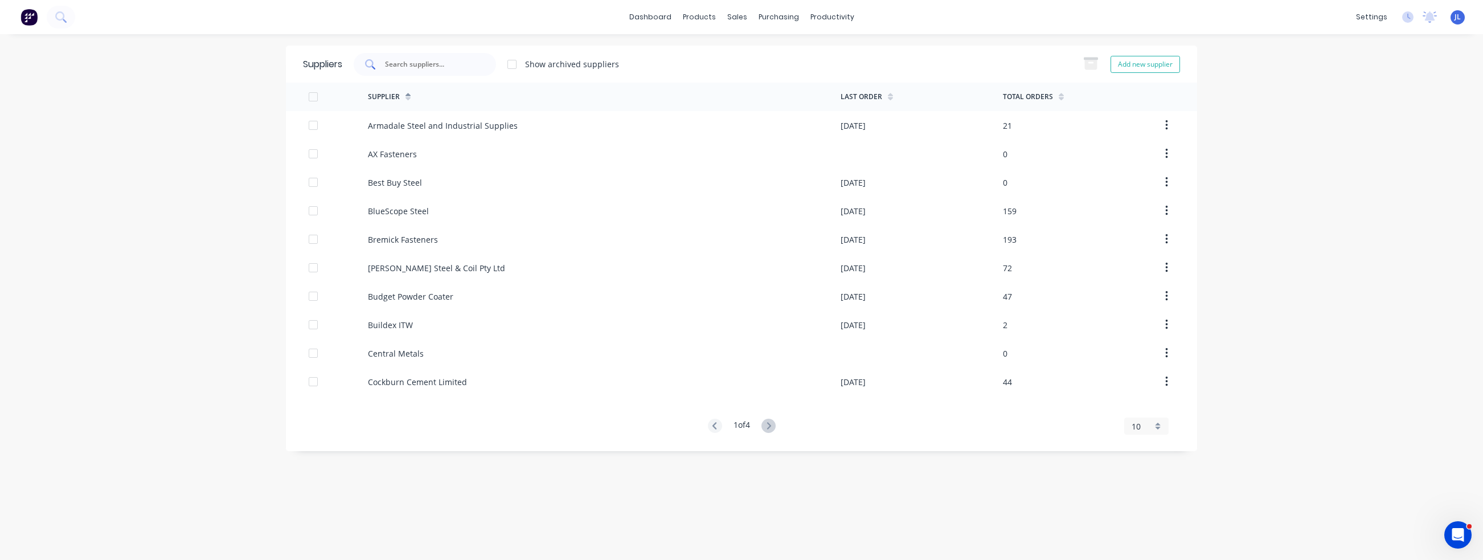
click at [414, 70] on div at bounding box center [425, 64] width 142 height 23
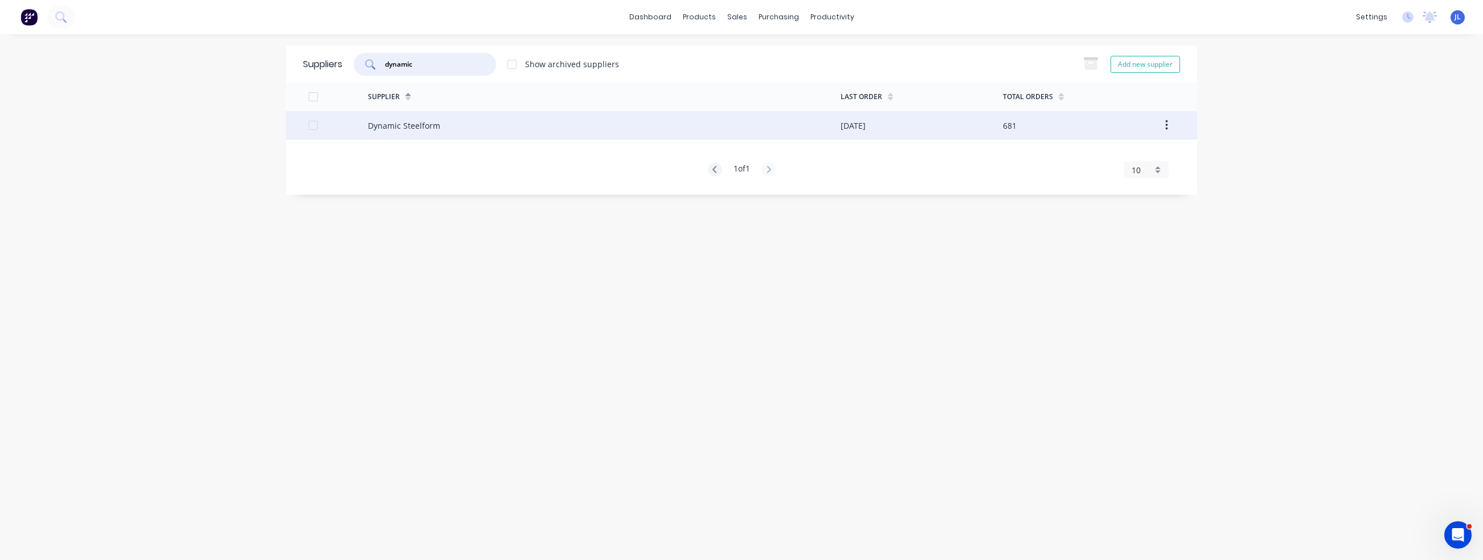
type input "dynamic"
click at [402, 127] on div "Dynamic Steelform" at bounding box center [404, 126] width 72 height 12
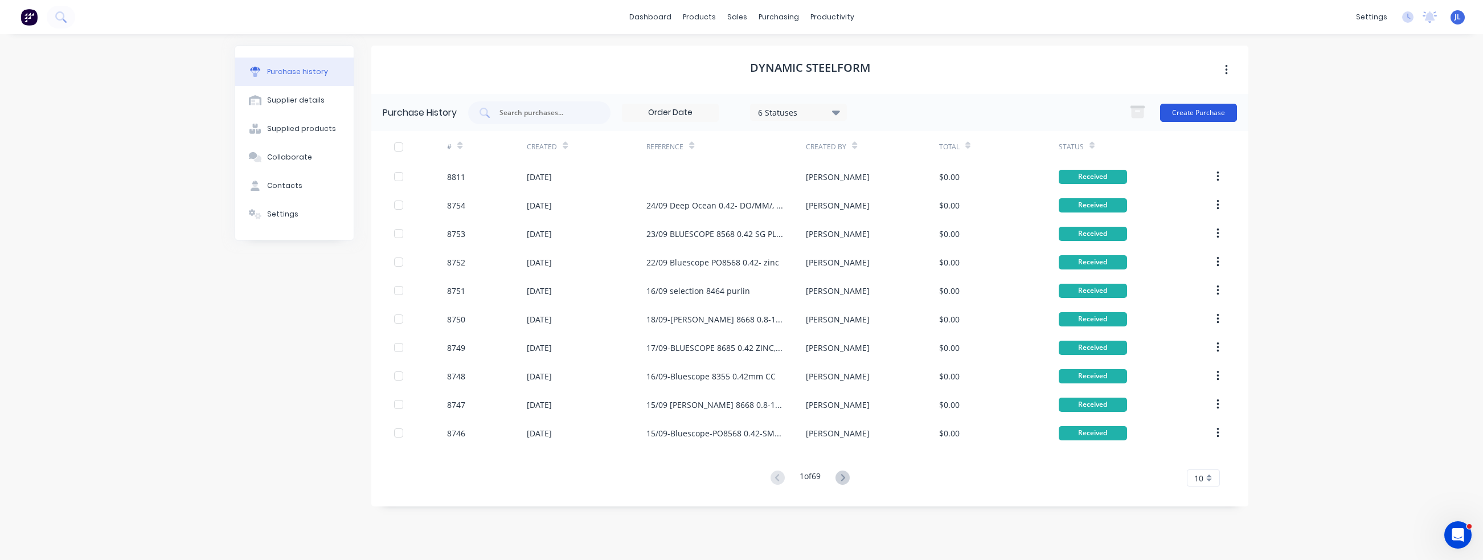
click at [748, 113] on button "Create Purchase" at bounding box center [1198, 113] width 77 height 18
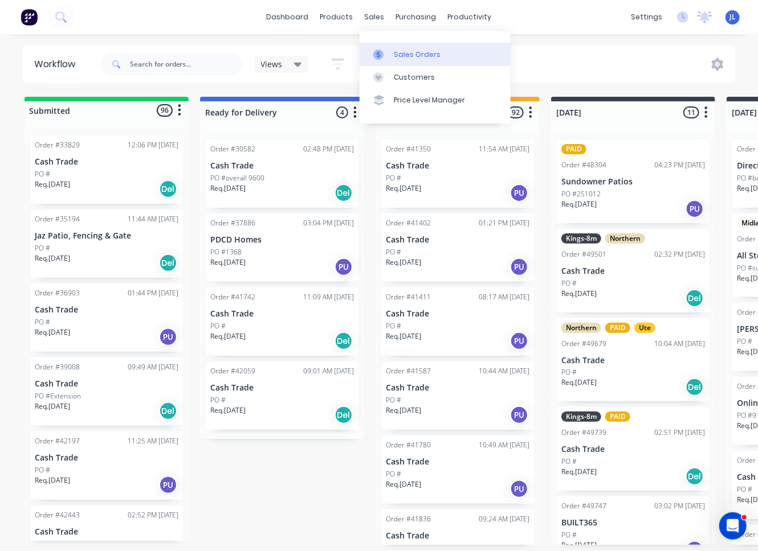
click at [407, 50] on div "Sales Orders" at bounding box center [417, 55] width 47 height 10
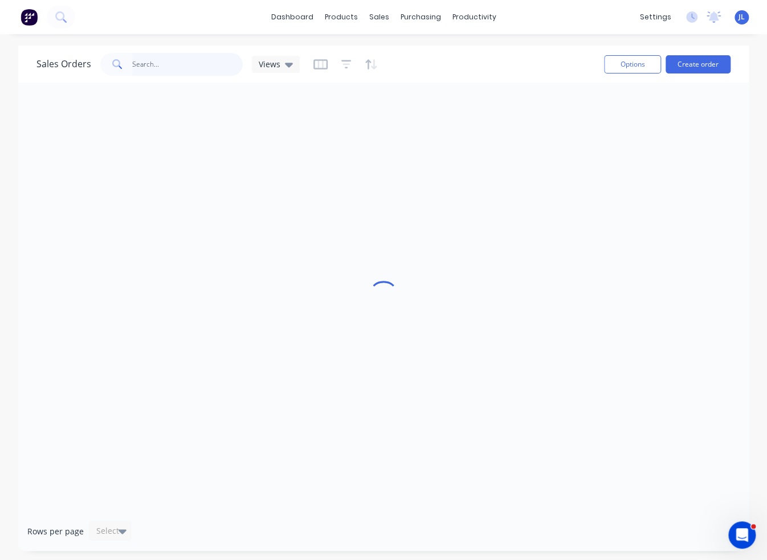
click at [169, 66] on input "text" at bounding box center [187, 64] width 111 height 23
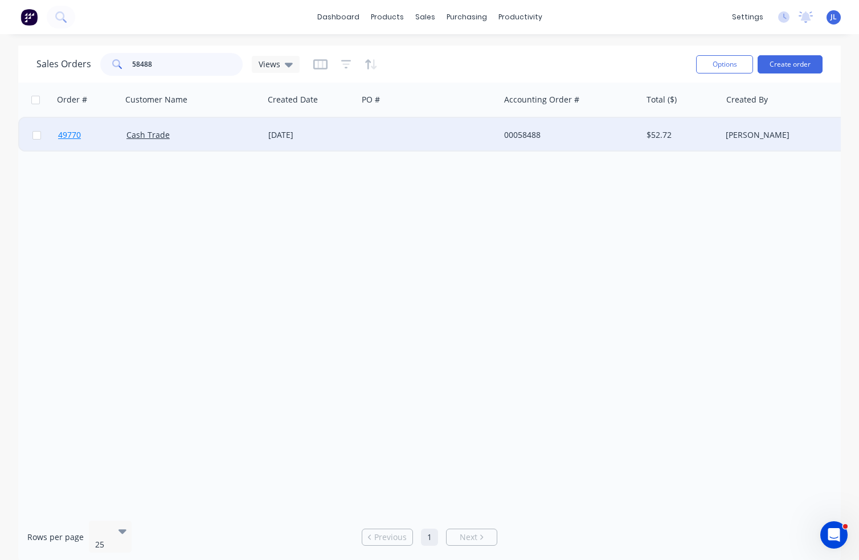
type input "58488"
click at [66, 133] on span "49770" at bounding box center [69, 134] width 23 height 11
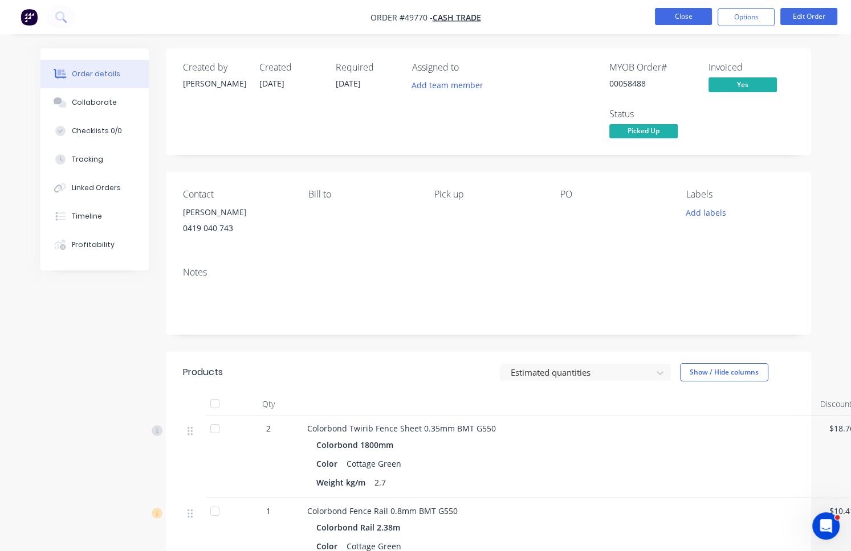
click at [669, 18] on button "Close" at bounding box center [683, 16] width 57 height 17
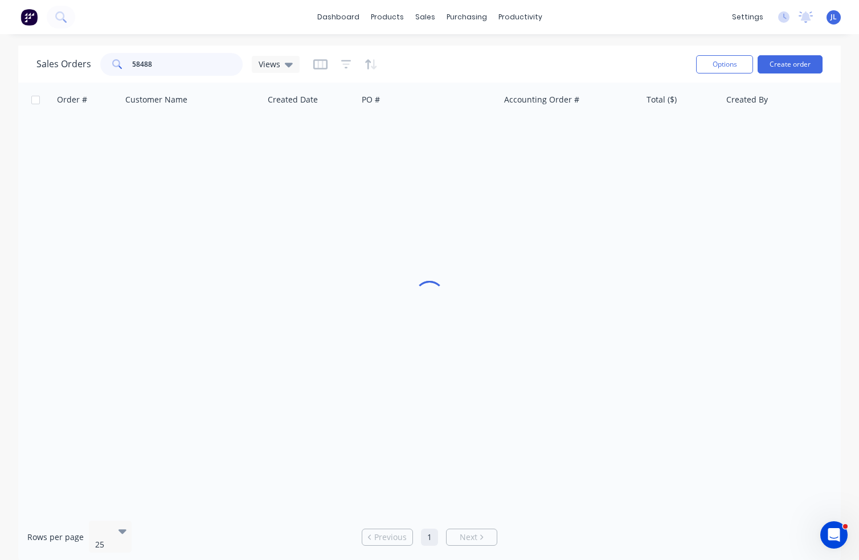
drag, startPoint x: 190, startPoint y: 59, endPoint x: 123, endPoint y: 65, distance: 67.5
click at [123, 65] on div "58488" at bounding box center [171, 64] width 142 height 23
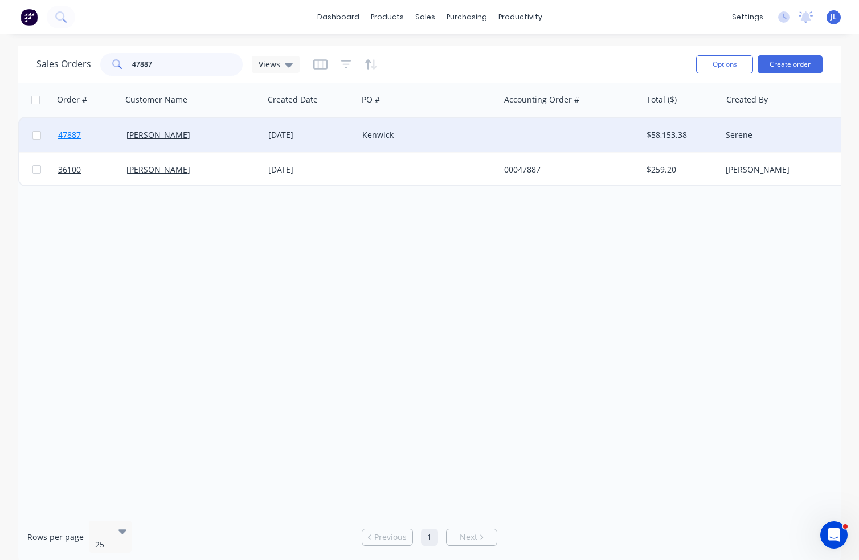
type input "47887"
click at [68, 132] on span "47887" at bounding box center [69, 134] width 23 height 11
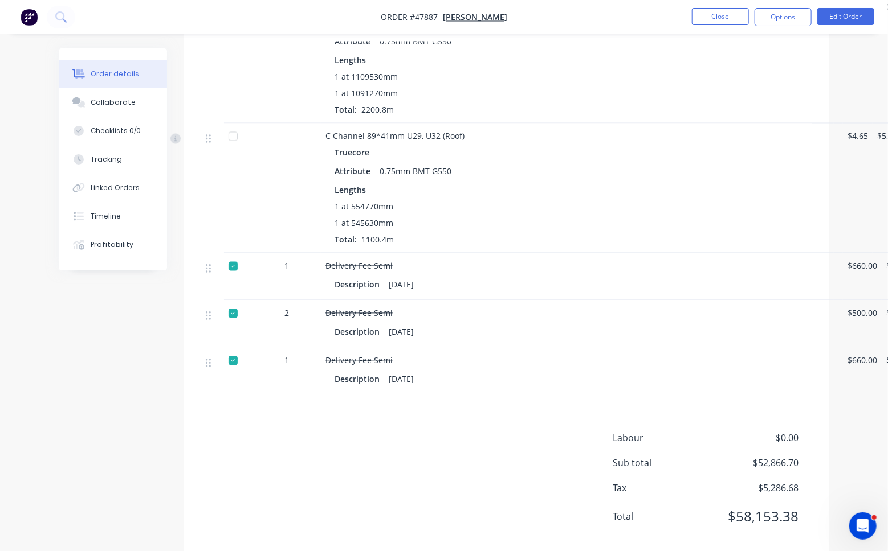
scroll to position [1085, 39]
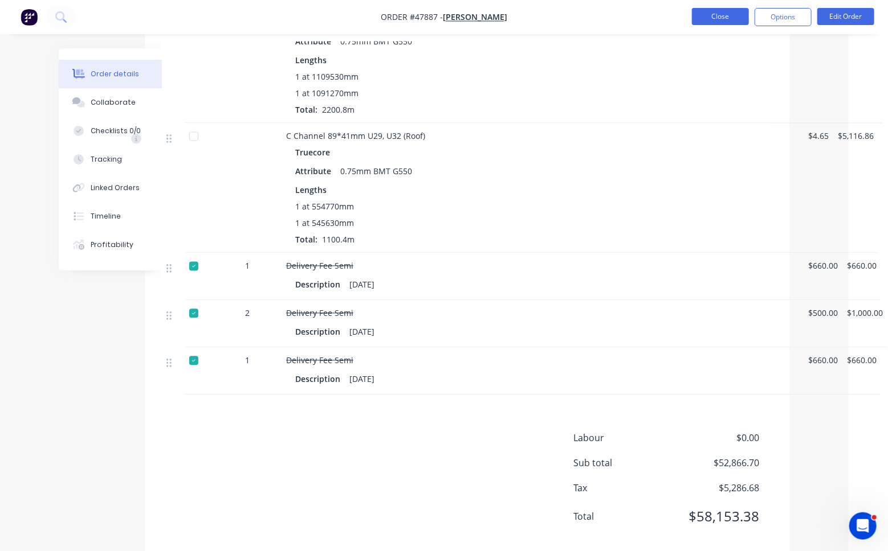
click at [726, 19] on button "Close" at bounding box center [720, 16] width 57 height 17
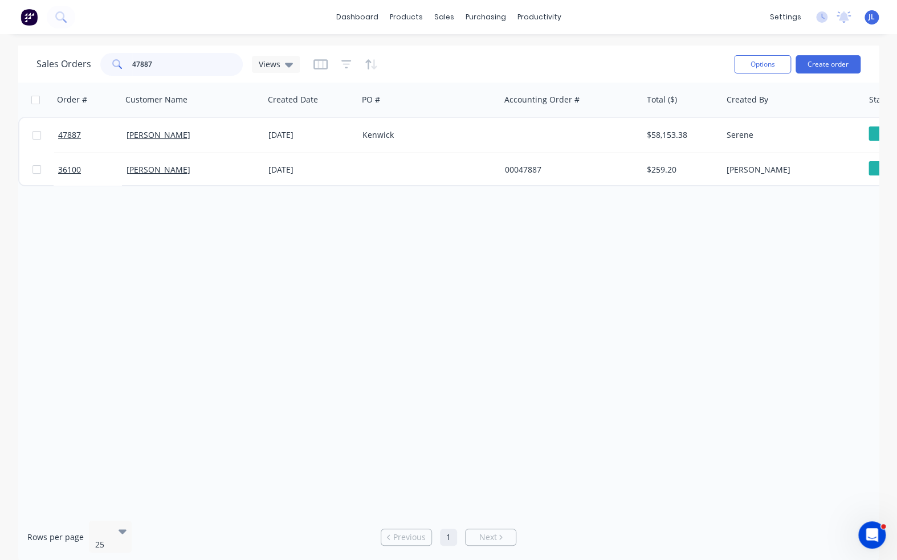
drag, startPoint x: 203, startPoint y: 73, endPoint x: 125, endPoint y: 71, distance: 78.1
click at [125, 71] on div "47887" at bounding box center [171, 64] width 142 height 23
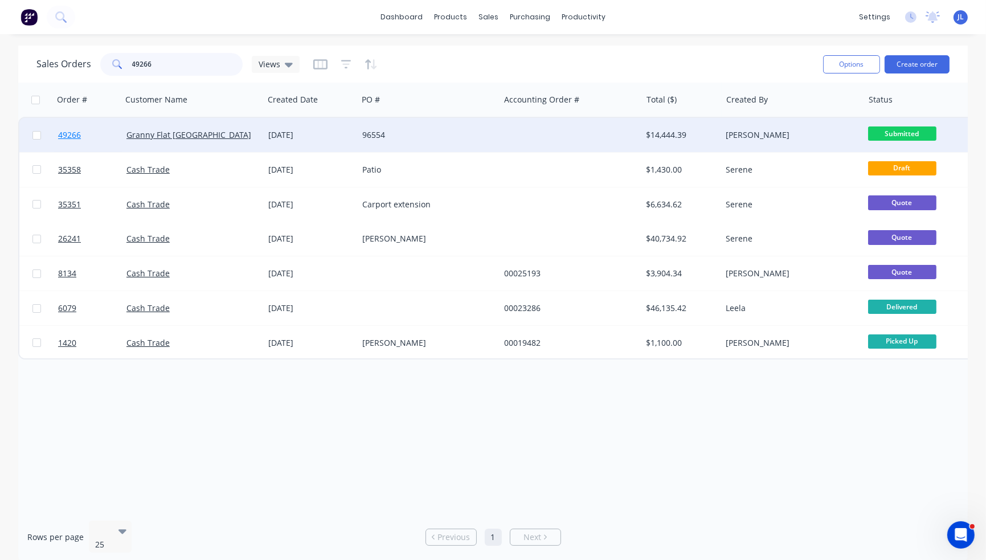
type input "49266"
click at [67, 136] on span "49266" at bounding box center [69, 134] width 23 height 11
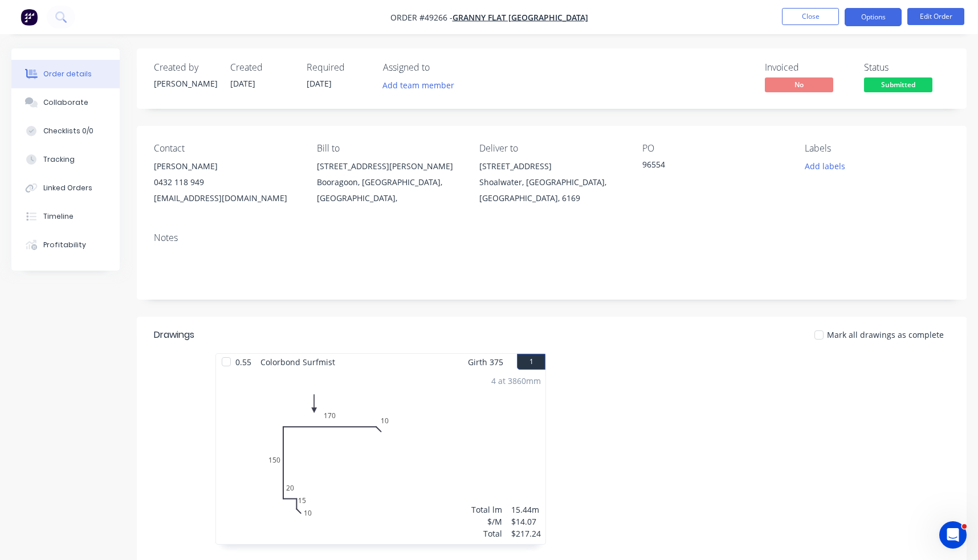
click at [757, 19] on button "Options" at bounding box center [872, 17] width 57 height 18
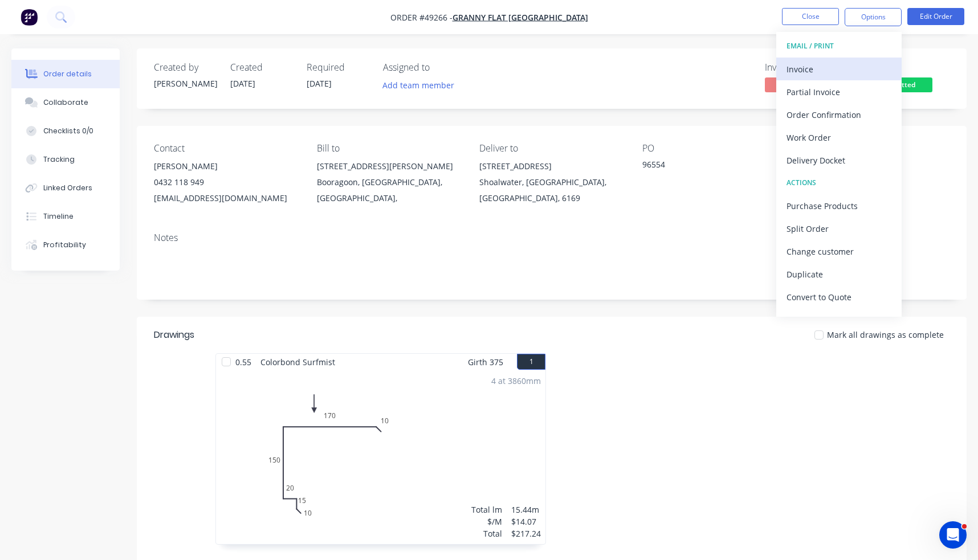
click at [757, 63] on div "Invoice" at bounding box center [838, 69] width 105 height 17
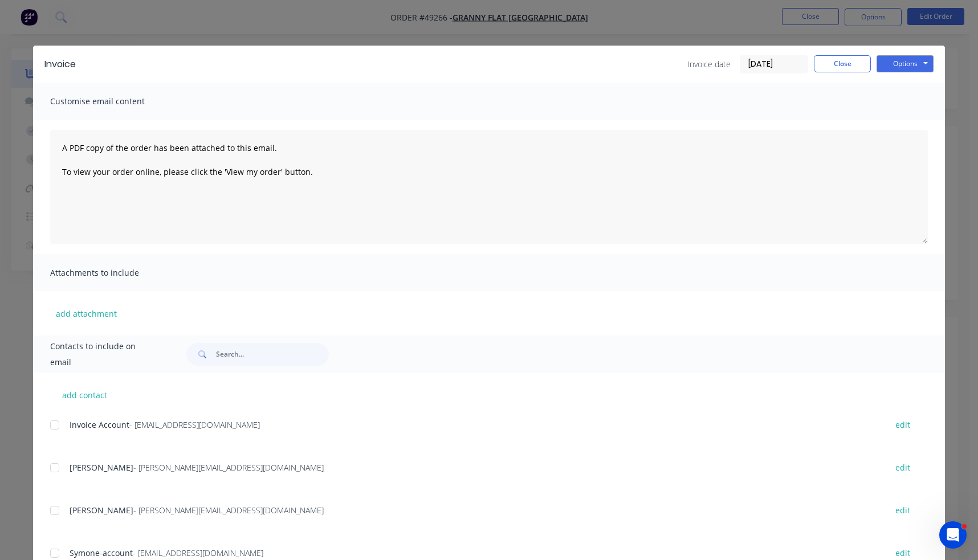
click at [50, 421] on div at bounding box center [54, 425] width 23 height 23
click at [757, 59] on button "Options" at bounding box center [904, 63] width 57 height 17
click at [757, 66] on button "Close" at bounding box center [841, 63] width 57 height 17
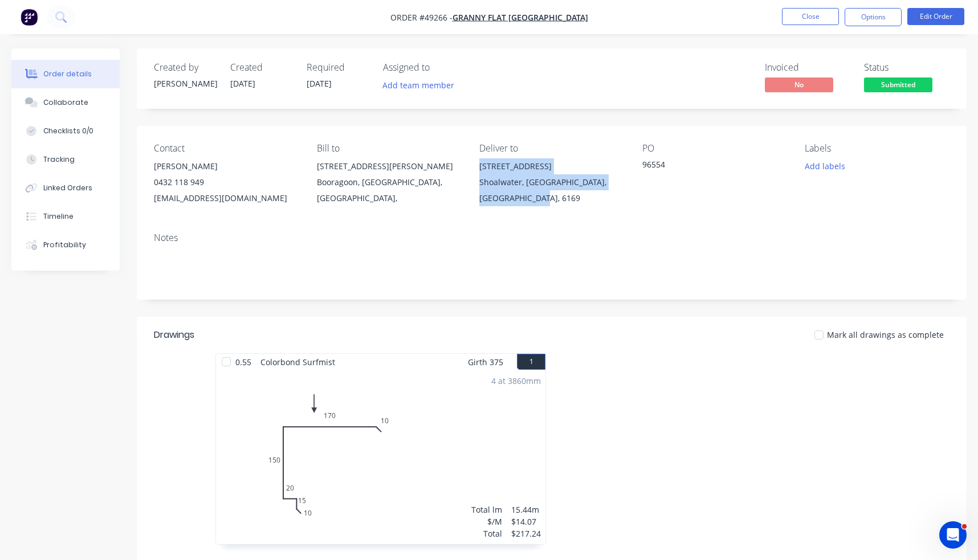
drag, startPoint x: 543, startPoint y: 202, endPoint x: 472, endPoint y: 167, distance: 79.0
click at [472, 167] on div "Contact Kiran Shanker 0432 118 949 kiran@grannyflatswa.com Bill to 92 McCoy st …" at bounding box center [551, 174] width 829 height 97
copy div "11 Light St Shoalwater, Western Australia, Australia, 6169"
click at [757, 18] on button "Options" at bounding box center [872, 17] width 57 height 18
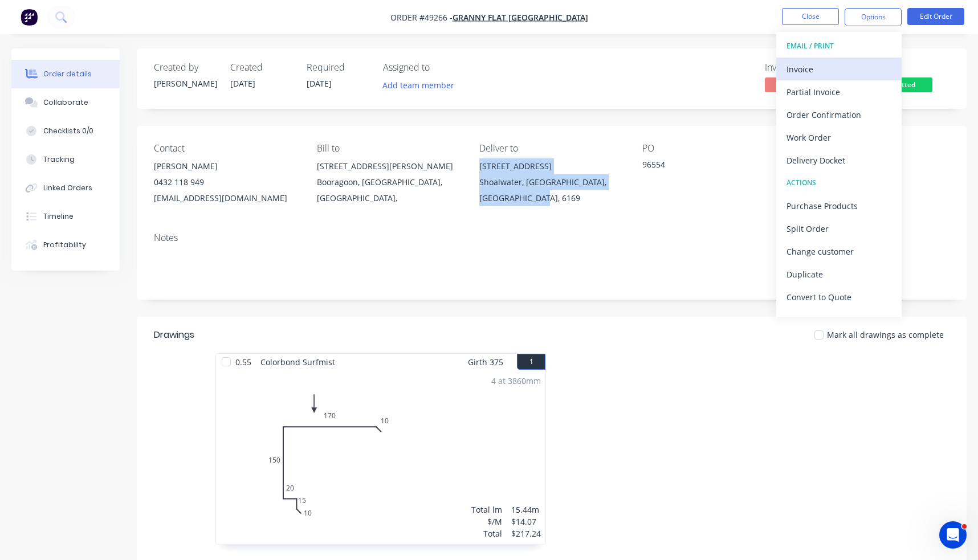
click at [757, 66] on div "Invoice" at bounding box center [838, 69] width 105 height 17
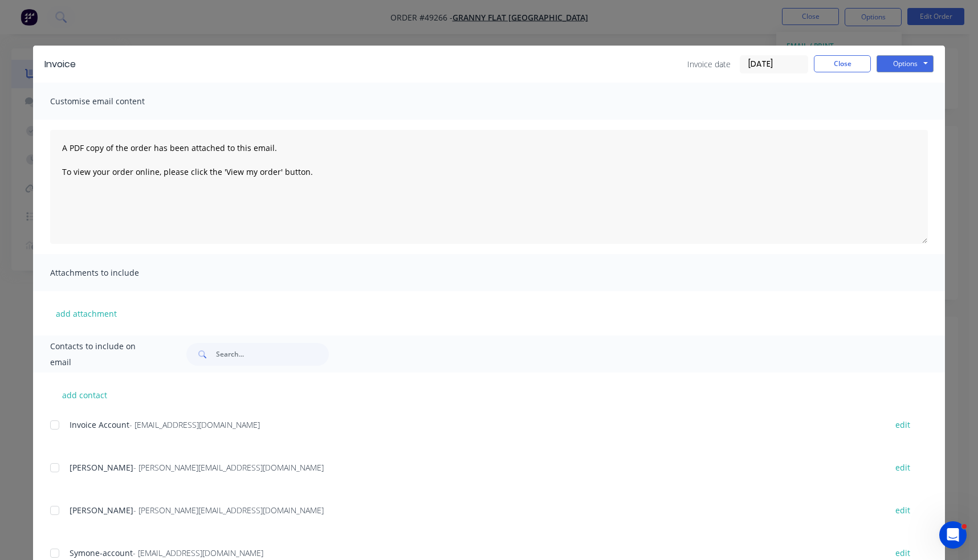
drag, startPoint x: 51, startPoint y: 426, endPoint x: 304, endPoint y: 332, distance: 270.4
click at [51, 426] on div at bounding box center [54, 425] width 23 height 23
click at [757, 62] on button "Options" at bounding box center [904, 63] width 57 height 17
click at [757, 122] on button "Email" at bounding box center [912, 121] width 73 height 19
click at [757, 52] on div "Invoice Invoice date 03/10/25 Close Options Preview Print Email" at bounding box center [488, 64] width 911 height 37
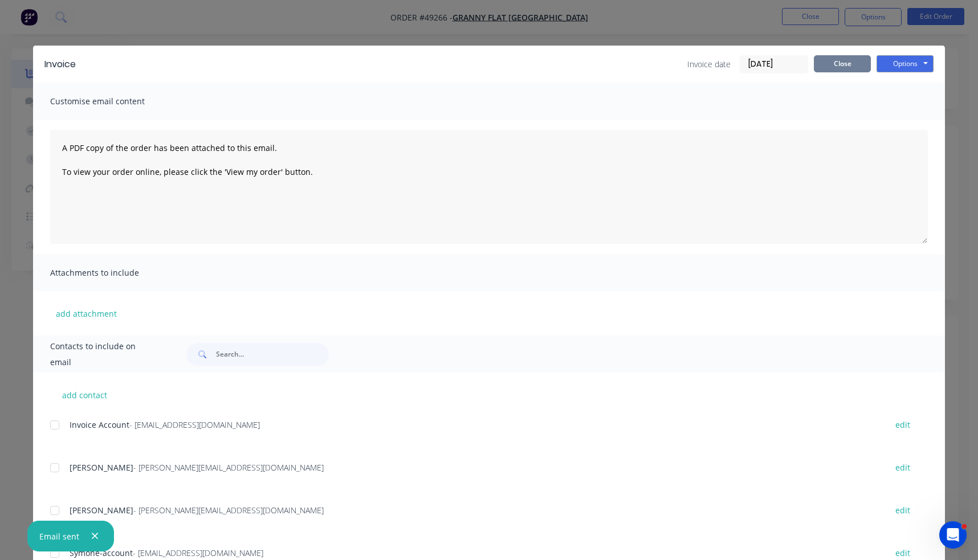
click at [757, 61] on button "Close" at bounding box center [841, 63] width 57 height 17
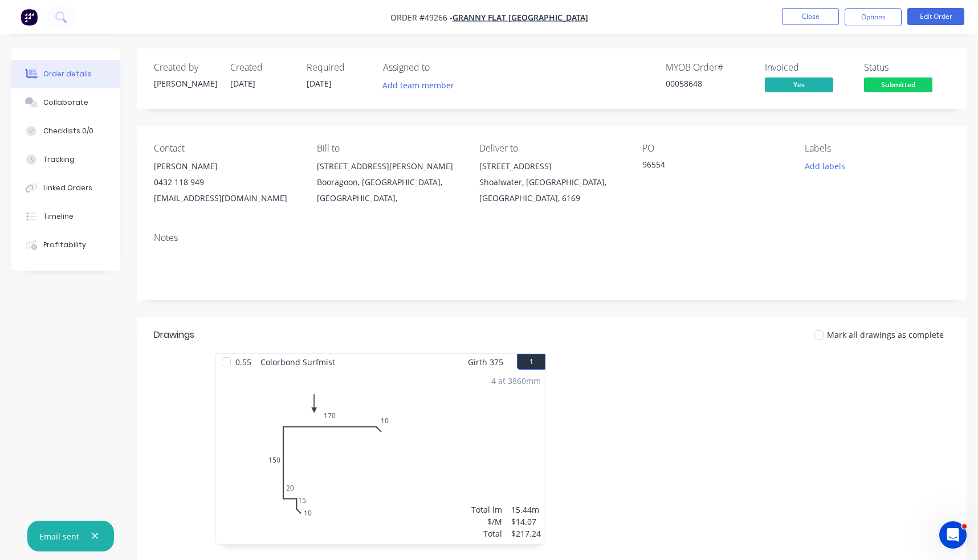
drag, startPoint x: 921, startPoint y: 79, endPoint x: 920, endPoint y: 91, distance: 11.4
click at [757, 79] on span "Submitted" at bounding box center [898, 84] width 68 height 14
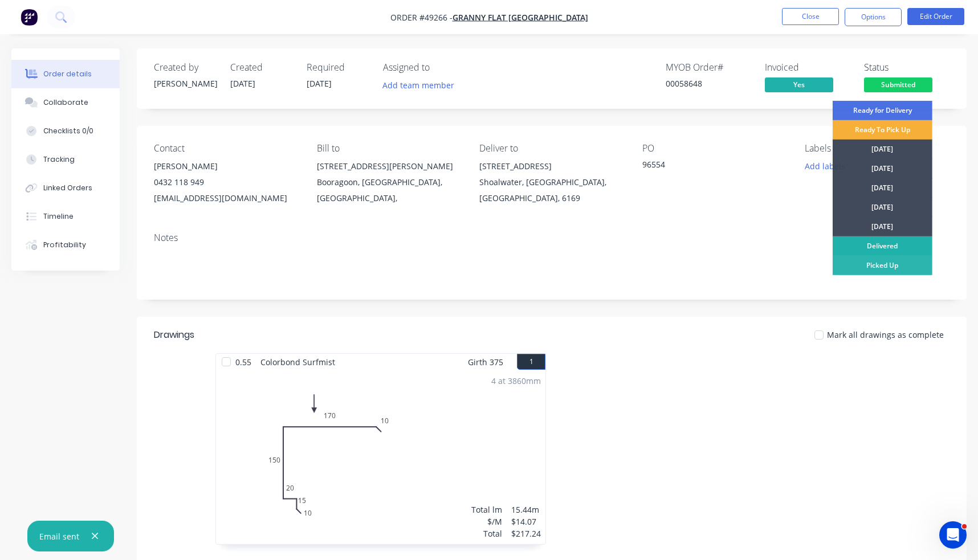
click at [757, 241] on div "Delivered" at bounding box center [882, 245] width 100 height 19
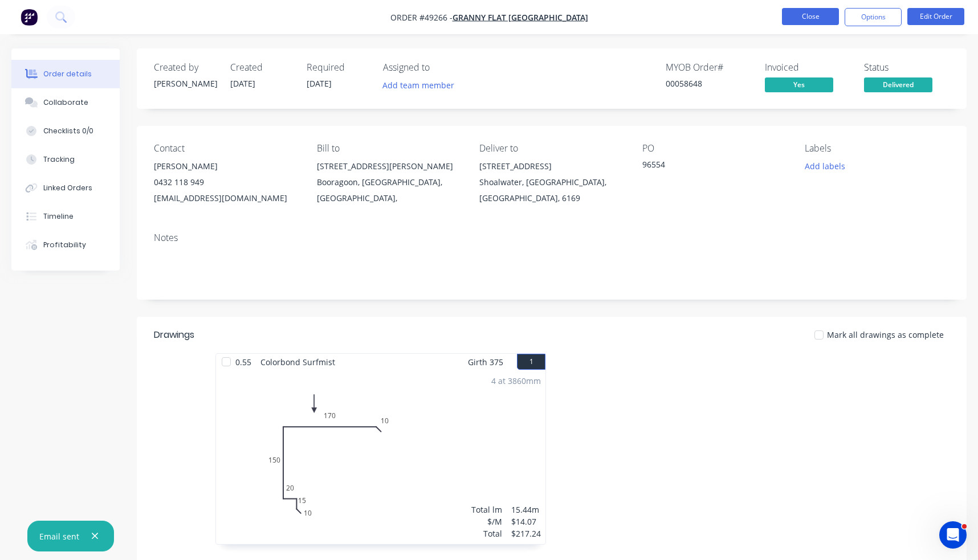
click at [757, 14] on button "Close" at bounding box center [810, 16] width 57 height 17
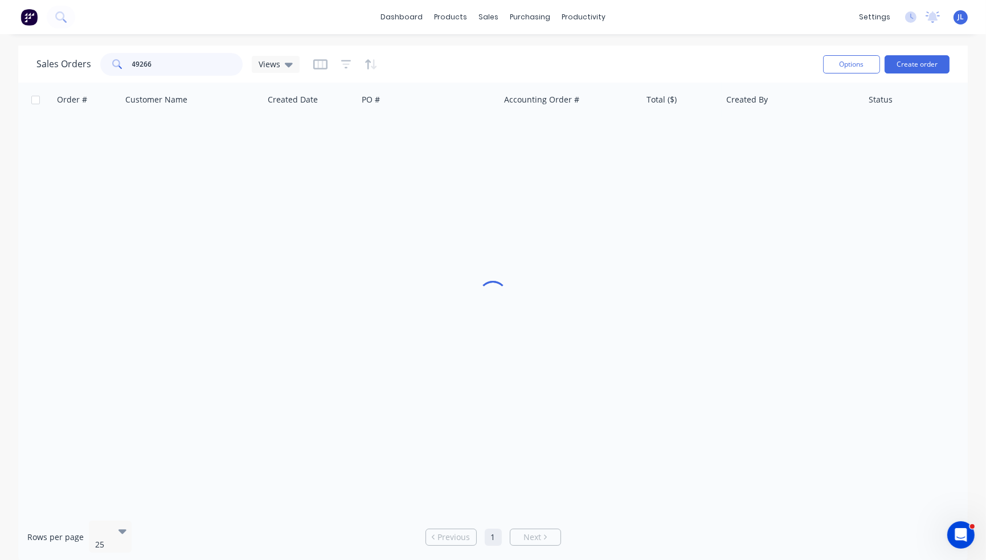
drag, startPoint x: 200, startPoint y: 61, endPoint x: 85, endPoint y: 75, distance: 115.4
click at [102, 72] on div "49266" at bounding box center [171, 64] width 142 height 23
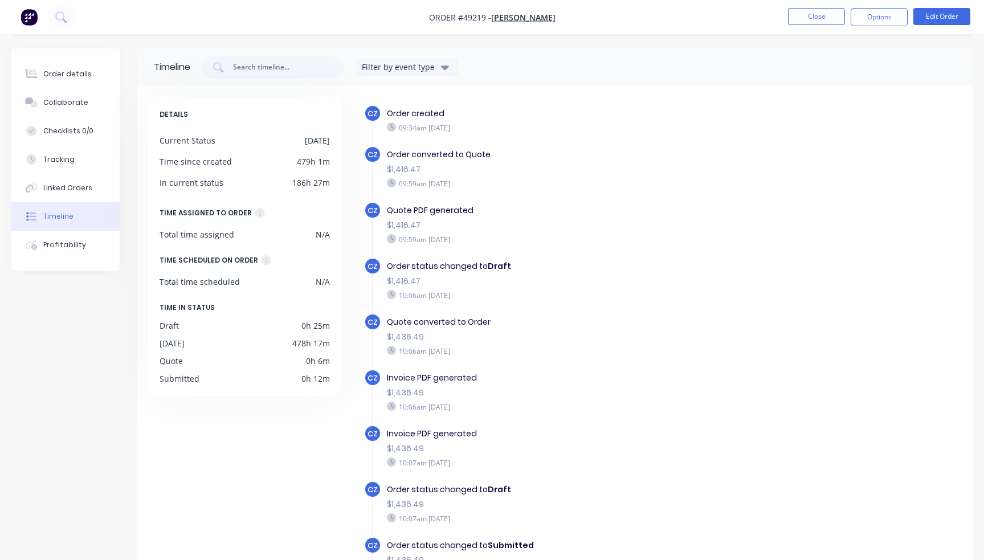
click at [798, 22] on button "Close" at bounding box center [816, 16] width 57 height 17
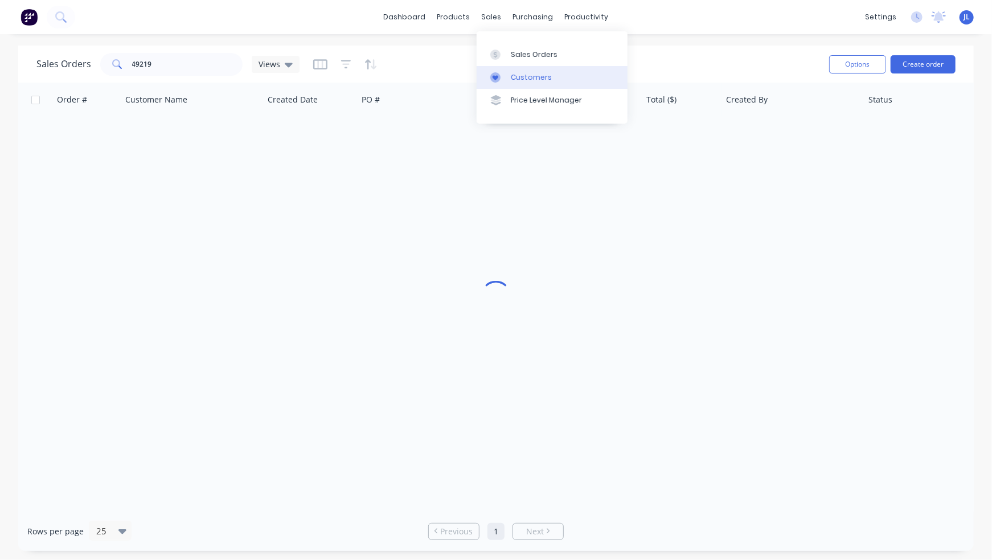
click at [521, 78] on div "Customers" at bounding box center [531, 77] width 41 height 10
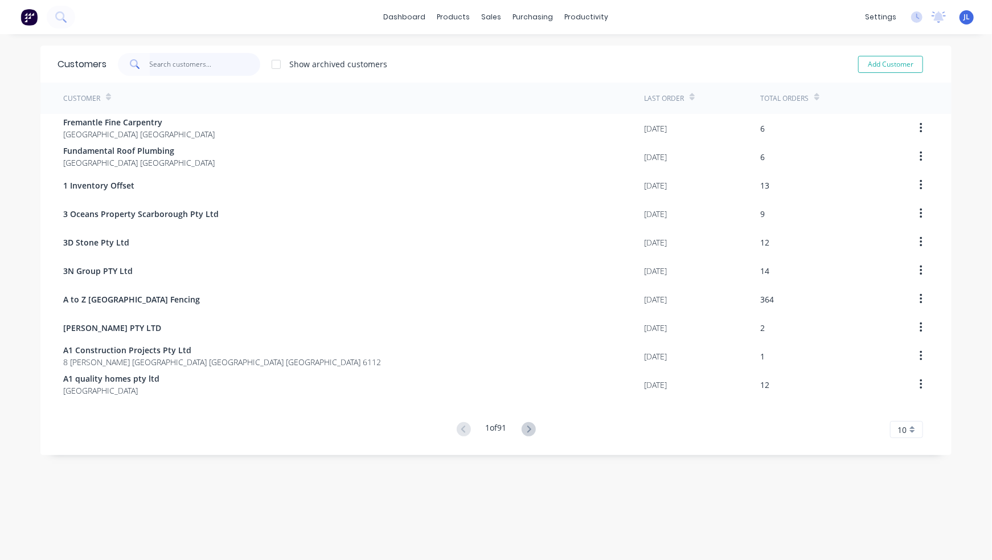
click at [171, 62] on input "text" at bounding box center [205, 64] width 111 height 23
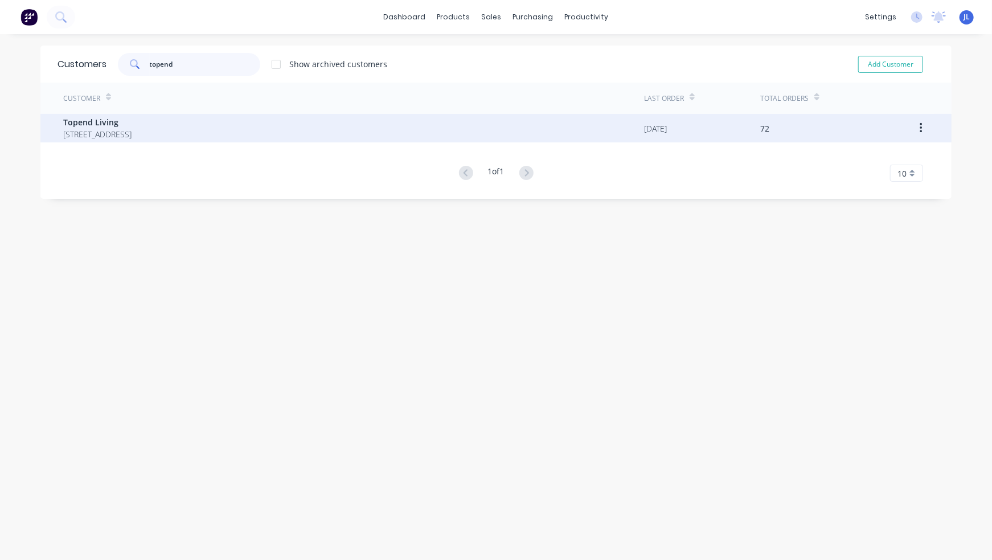
type input "topend"
click at [132, 126] on span "Topend Living" at bounding box center [97, 122] width 68 height 12
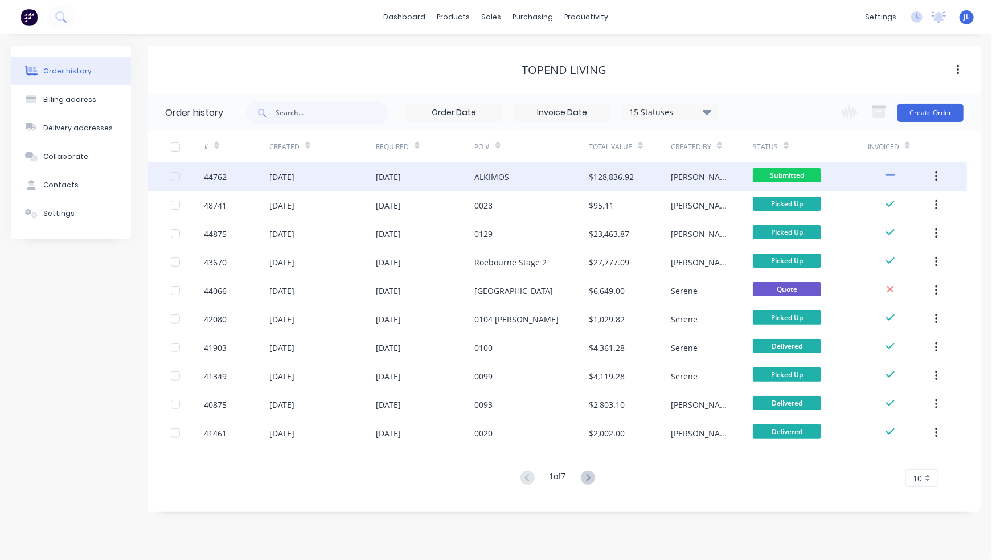
click at [381, 182] on div "19 May 2025" at bounding box center [388, 177] width 25 height 12
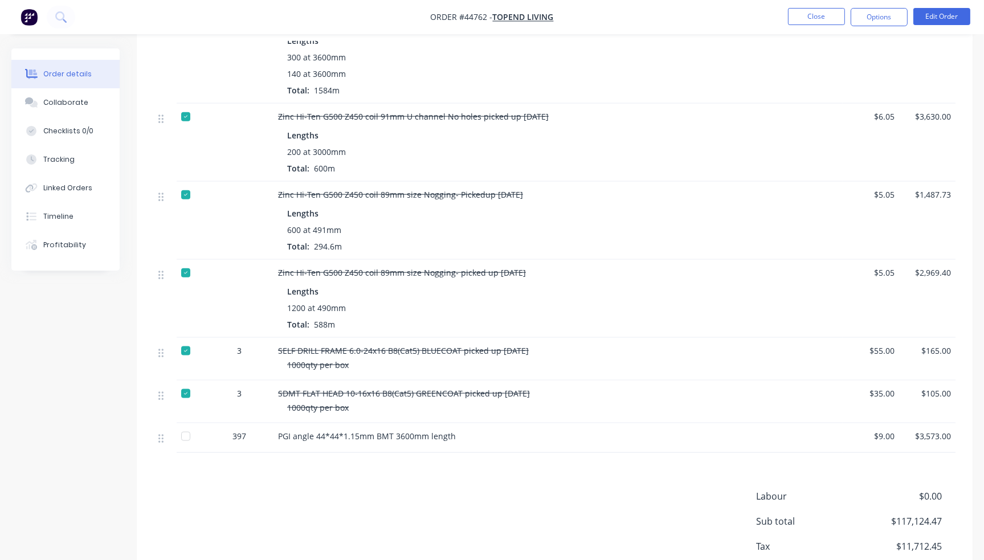
scroll to position [1524, 0]
click at [278, 389] on span "SDMT FLAT HEAD 10-16x16 B8(Cat5) GREENCOAT picked up 17/09/2025" at bounding box center [404, 394] width 252 height 11
drag, startPoint x: 279, startPoint y: 337, endPoint x: 418, endPoint y: 337, distance: 139.0
click at [418, 346] on span "SELF DRILL FRAME 6.0-24x16 B8(Cat5) BLUECOAT picked up 17/09/2025" at bounding box center [403, 351] width 251 height 11
click at [535, 490] on div "Labour $0.00 Sub total $117,124.47 Tax $11,712.45 Total $128,836.92" at bounding box center [555, 543] width 802 height 107
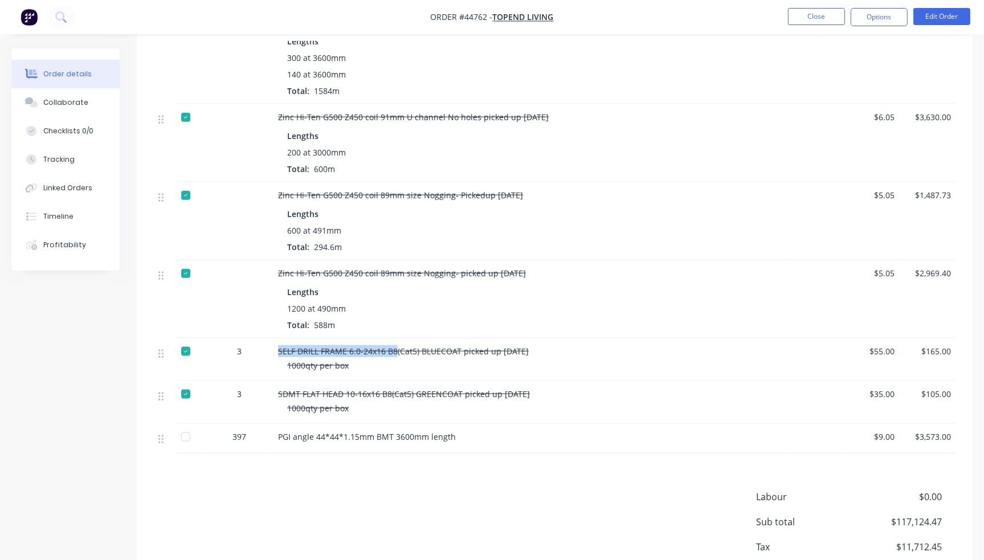
drag, startPoint x: 396, startPoint y: 336, endPoint x: 275, endPoint y: 335, distance: 121.3
click at [275, 338] on div "SELF DRILL FRAME 6.0-24x16 B8(Cat5) BLUECOAT picked up 17/09/2025 1000qty per b…" at bounding box center [529, 359] width 513 height 43
copy span "SELF DRILL FRAME 6.0-24x16 B8"
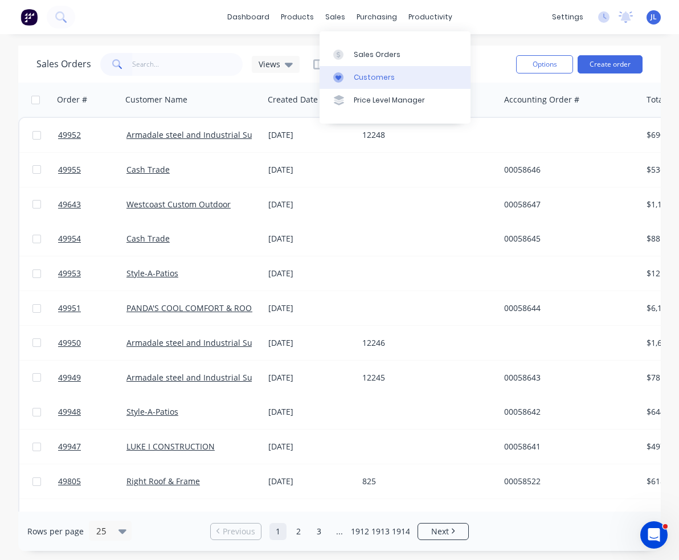
click at [367, 79] on div "Customers" at bounding box center [374, 77] width 41 height 10
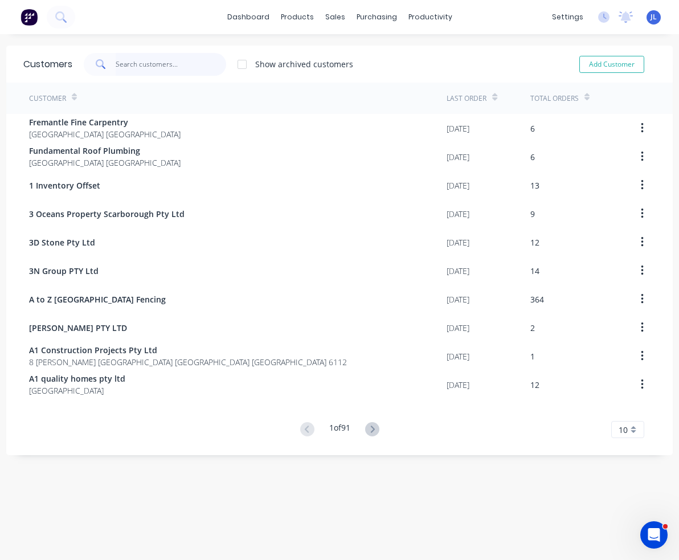
click at [176, 60] on input "text" at bounding box center [171, 64] width 111 height 23
type input "p"
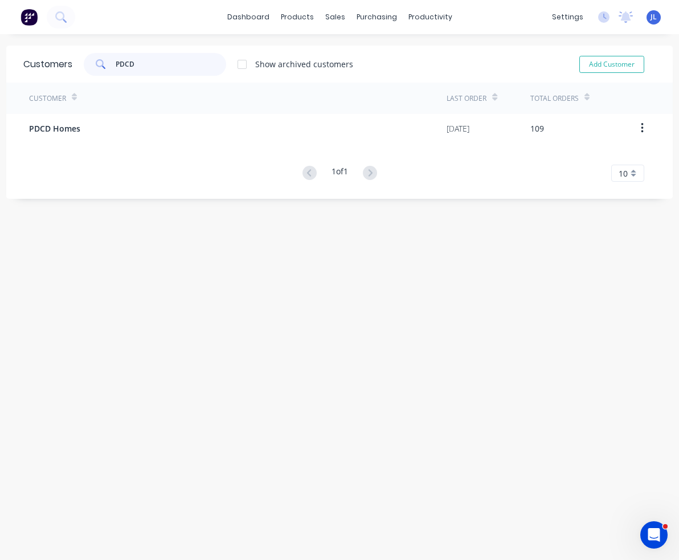
type input "PDCD"
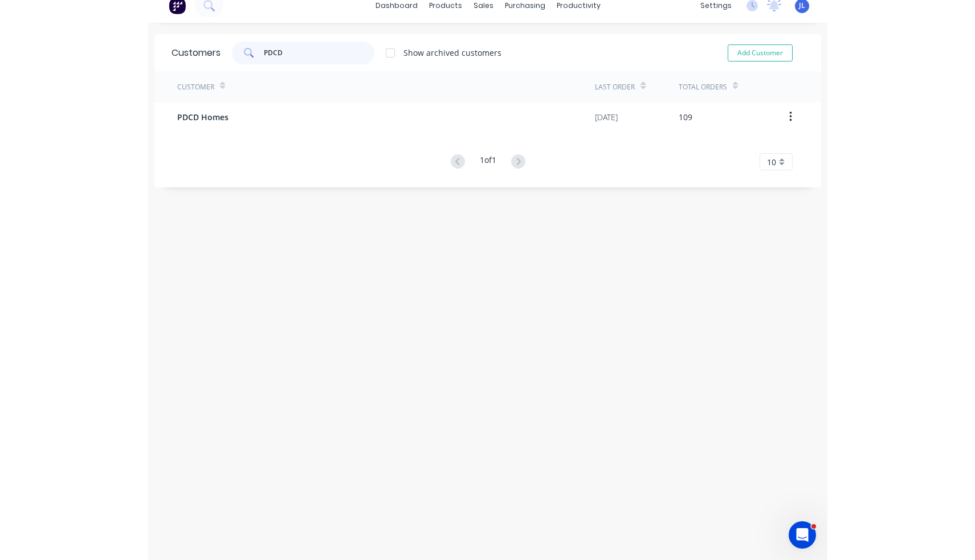
scroll to position [23, 0]
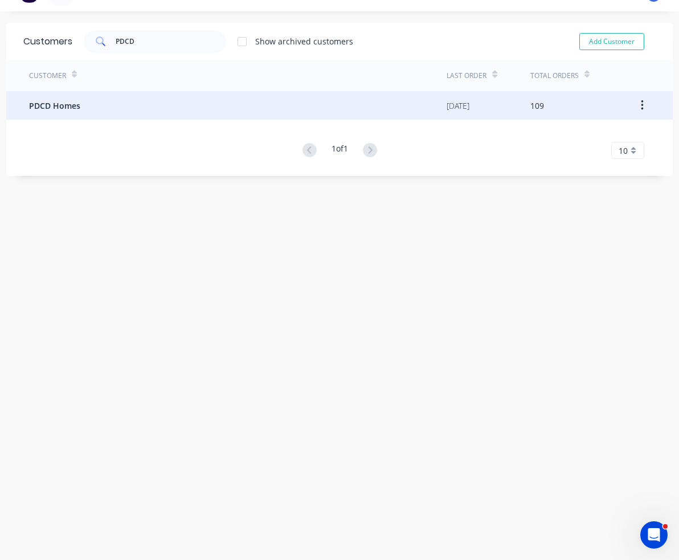
click at [133, 108] on div "PDCD Homes" at bounding box center [238, 105] width 418 height 28
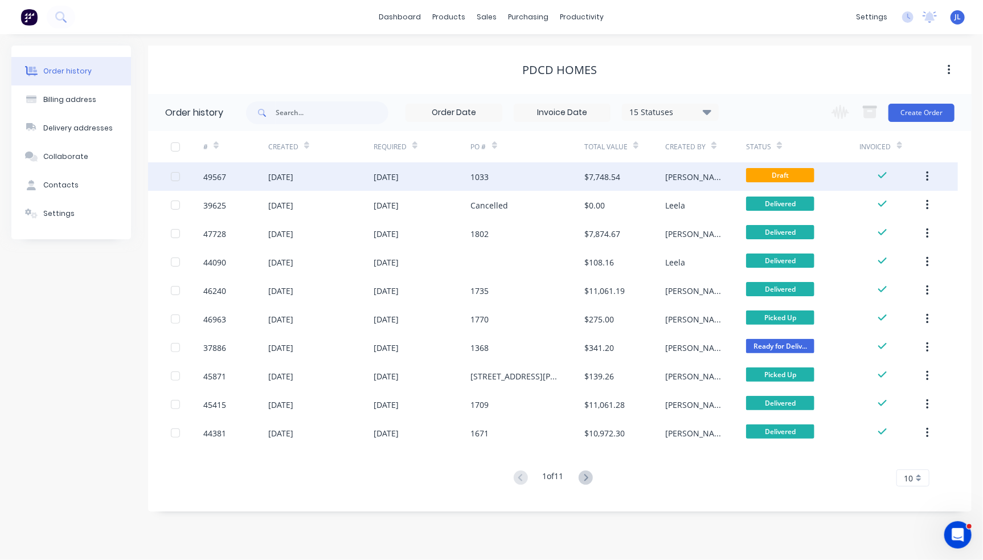
click at [506, 180] on div "1033" at bounding box center [527, 176] width 113 height 28
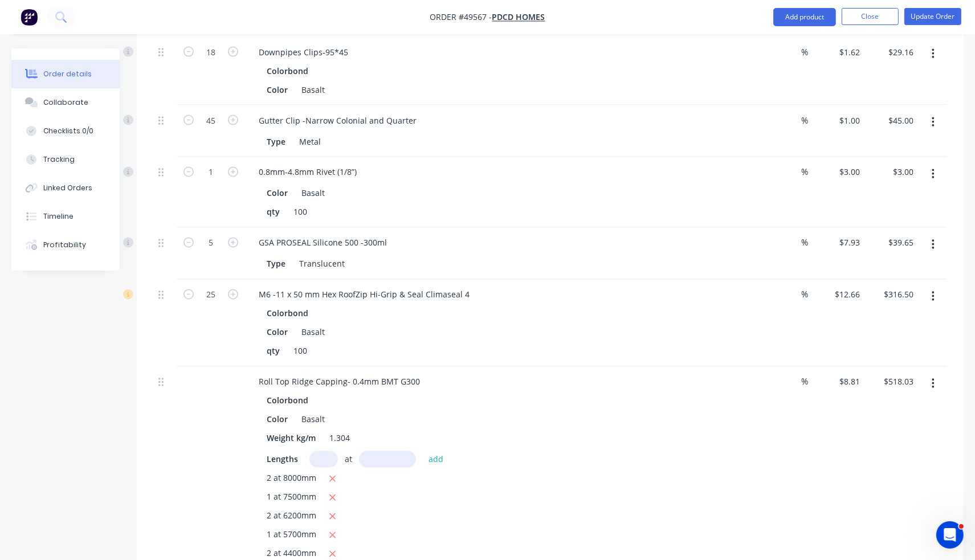
scroll to position [2275, 0]
drag, startPoint x: 257, startPoint y: 316, endPoint x: 342, endPoint y: 314, distance: 84.9
click at [342, 375] on div "Roll Top Ridge Capping- 0.4mm BMT G300" at bounding box center [339, 383] width 179 height 17
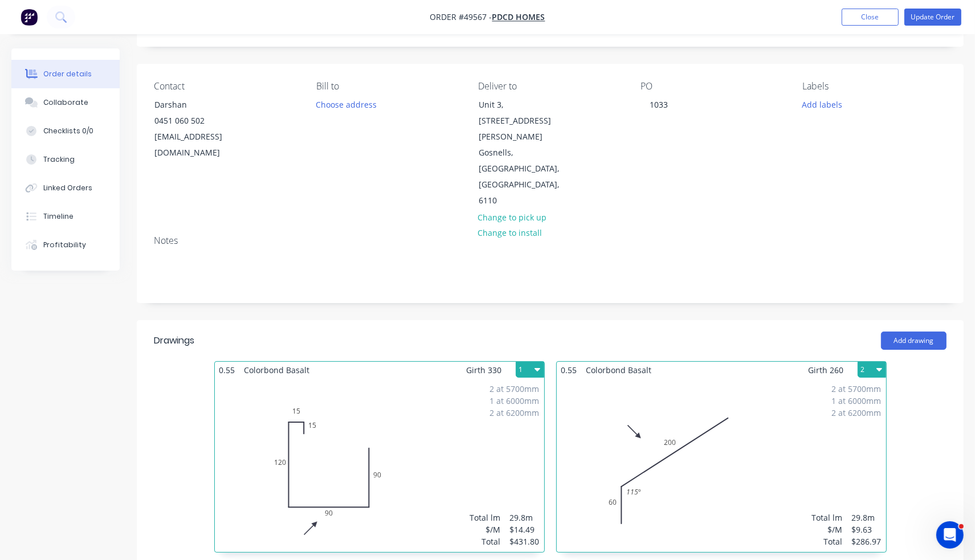
scroll to position [0, 0]
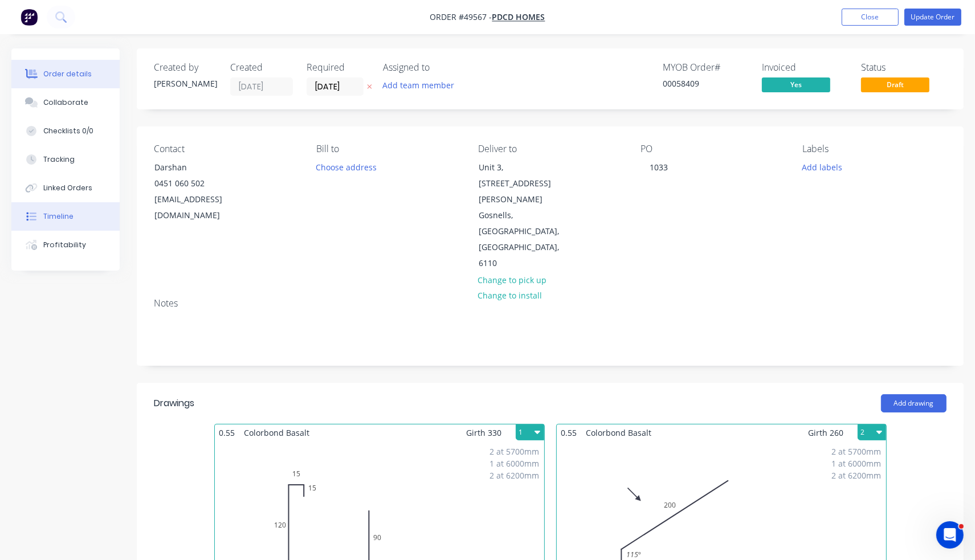
click at [68, 211] on button "Timeline" at bounding box center [65, 216] width 108 height 28
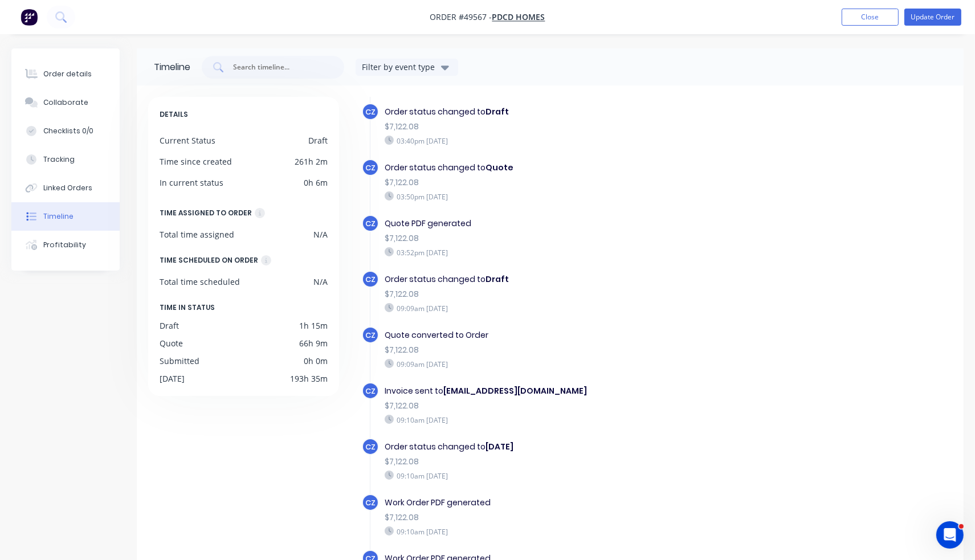
scroll to position [57, 0]
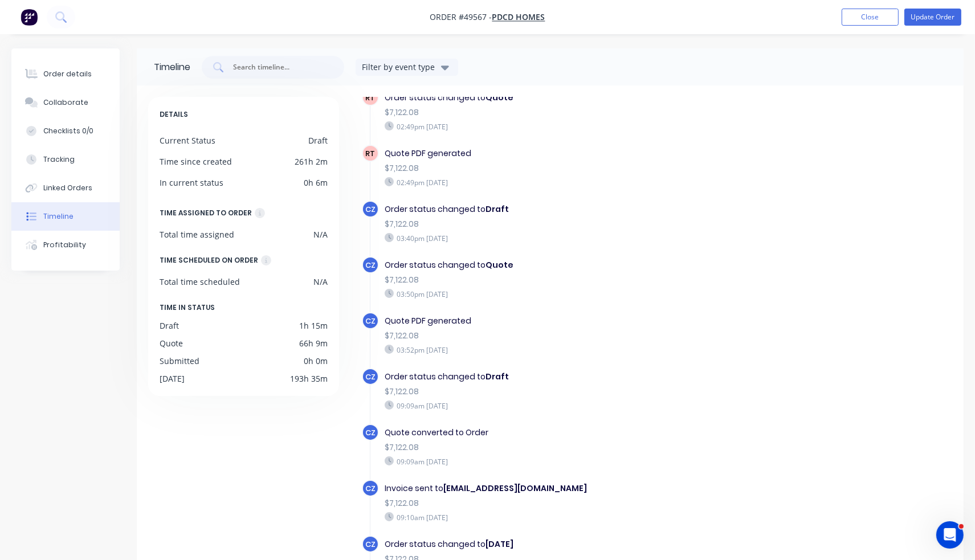
click at [50, 58] on div "Order details Collaborate Checklists 0/0 Tracking Linked Orders Timeline Profit…" at bounding box center [65, 159] width 108 height 222
click at [66, 75] on div "Order details" at bounding box center [67, 74] width 48 height 10
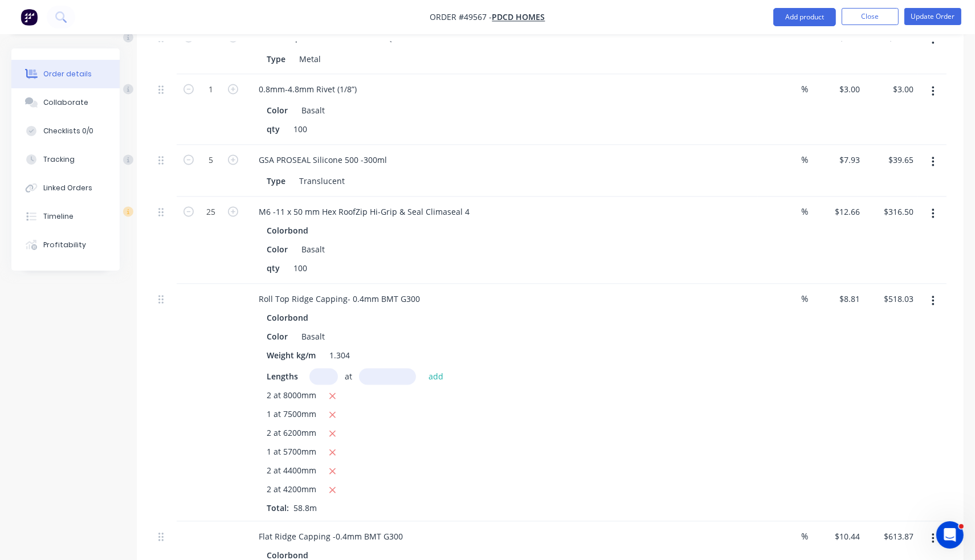
scroll to position [2332, 0]
